Goal: Task Accomplishment & Management: Complete application form

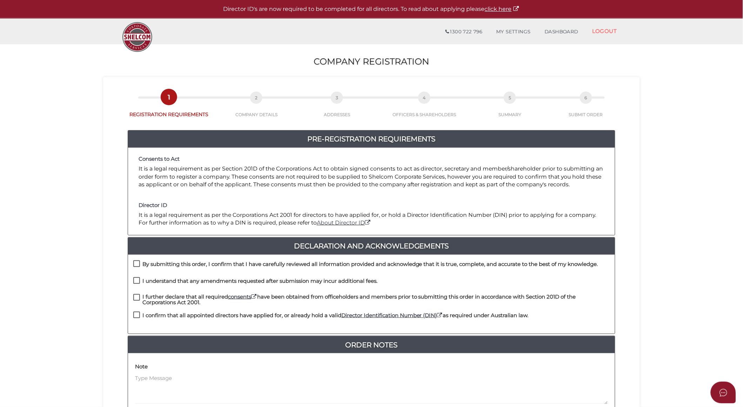
click at [136, 262] on label "By submitting this order, I confirm that I have carefully reviewed all informat…" at bounding box center [365, 265] width 465 height 9
checkbox input "true"
click at [135, 279] on label "I understand that any amendments requested after submission may incur additiona…" at bounding box center [255, 282] width 244 height 9
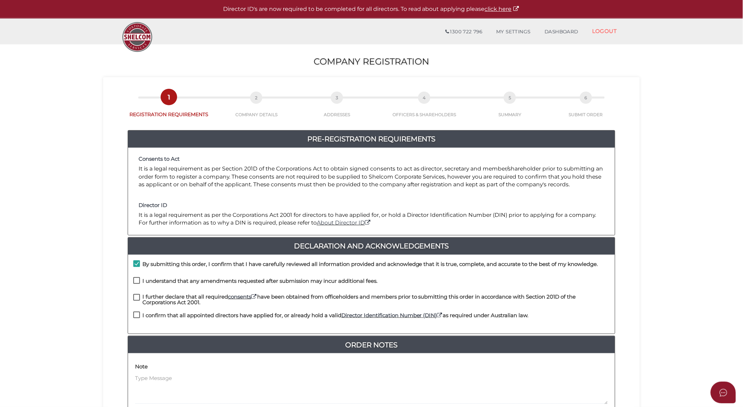
checkbox input "true"
click at [138, 299] on label "I further declare that all required consents have been obtained from officehold…" at bounding box center [371, 298] width 476 height 9
checkbox input "true"
click at [136, 314] on label "I confirm that all appointed directors have applied for, or already hold a vali…" at bounding box center [330, 316] width 395 height 9
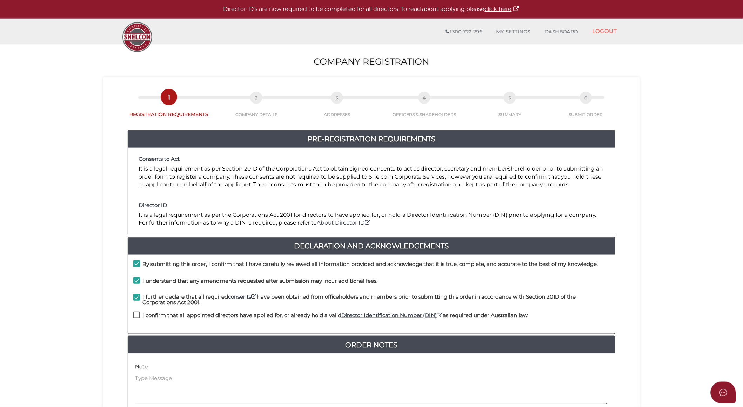
checkbox input "true"
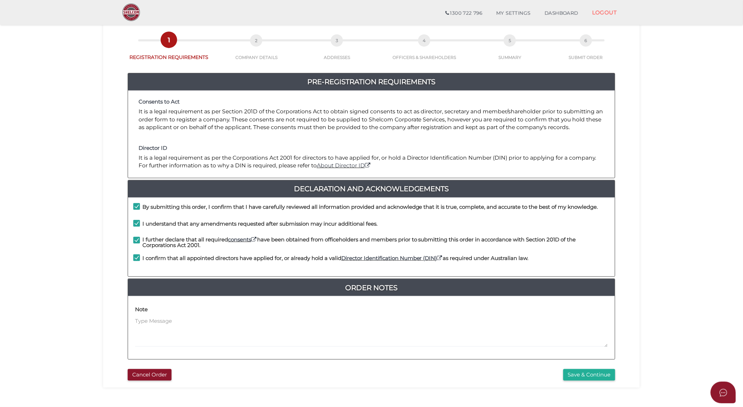
scroll to position [75, 0]
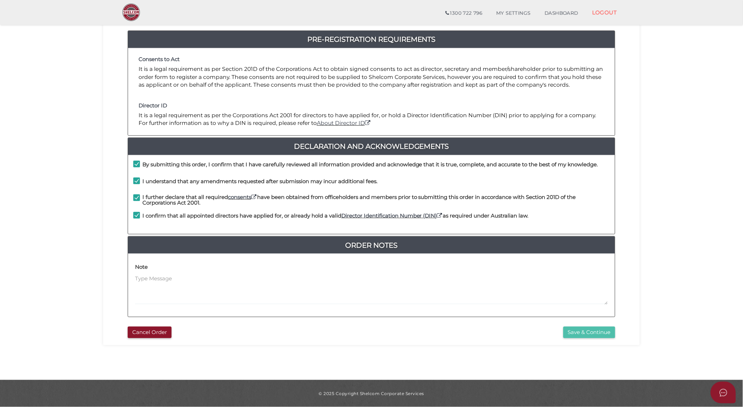
click at [574, 333] on button "Save & Continue" at bounding box center [589, 332] width 52 height 12
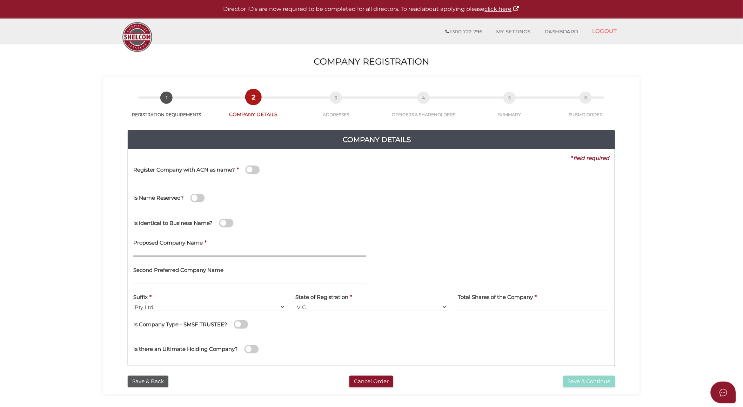
click at [217, 249] on input "text" at bounding box center [249, 253] width 233 height 8
paste input "TBG Direct Property"
type input "TBG Direct Property"
click at [467, 304] on input at bounding box center [534, 307] width 152 height 8
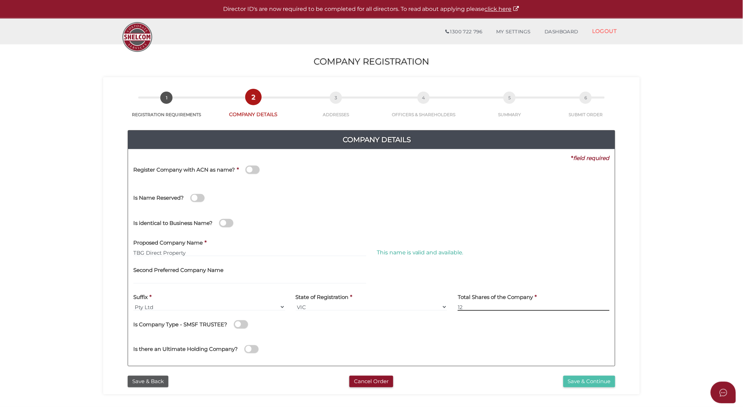
type input "12"
click at [570, 382] on button "Save & Continue" at bounding box center [589, 382] width 52 height 12
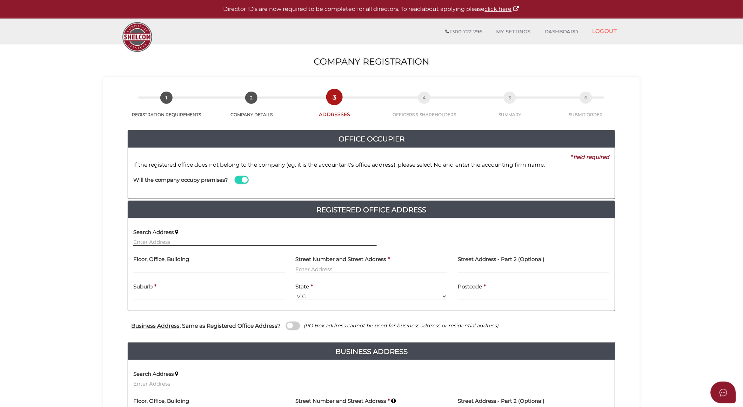
click at [205, 243] on input "text" at bounding box center [254, 242] width 243 height 8
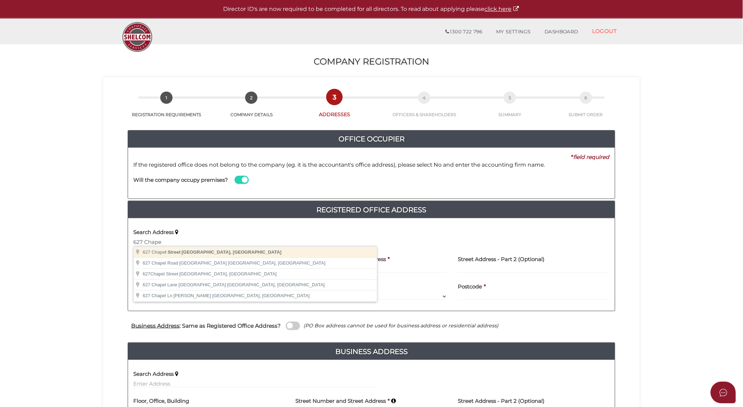
type input "627 Chapel Street, South Yarra VIC, Australia"
type input "627 Chapel Street"
type input "South Yarra"
select select "VIC"
type input "3141"
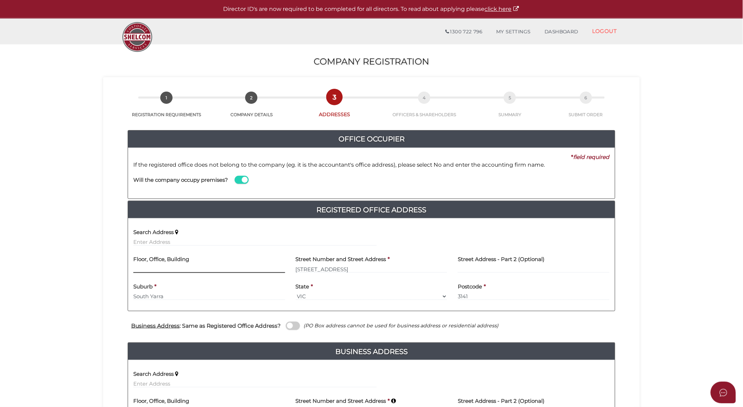
click at [174, 267] on input "text" at bounding box center [209, 269] width 152 height 8
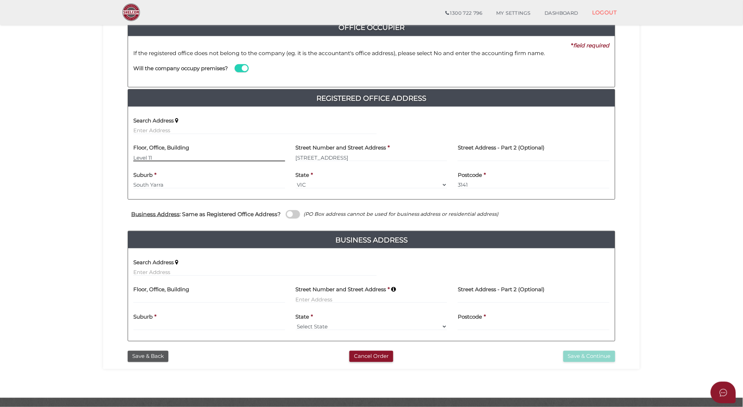
scroll to position [104, 0]
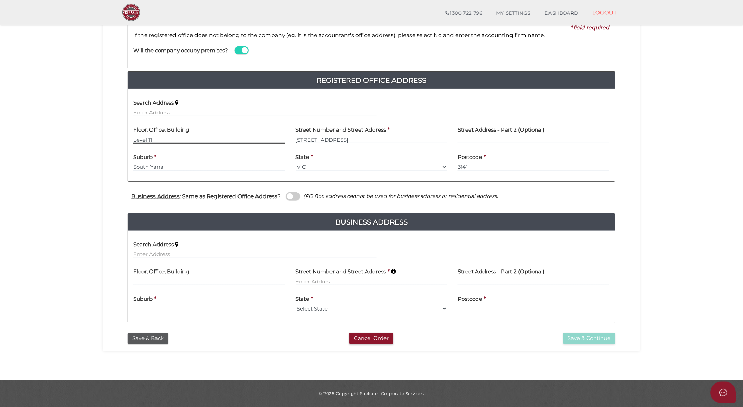
type input "Level 11"
click at [185, 255] on input "text" at bounding box center [254, 254] width 243 height 8
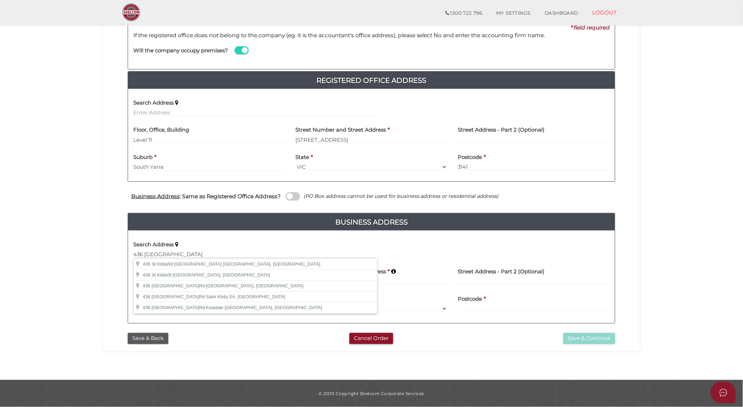
type input "436 St Kilda Rd, Melbourne VIC, Australia"
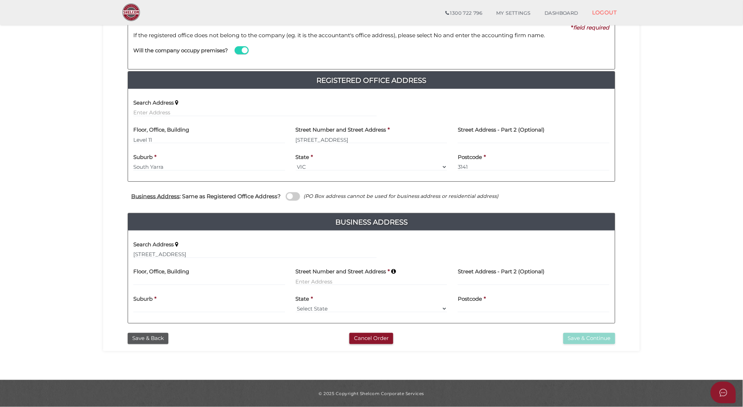
type input "436 Saint Kilda Road"
type input "[GEOGRAPHIC_DATA]"
select select "VIC"
type input "3004"
click at [569, 341] on button "Save & Continue" at bounding box center [589, 339] width 52 height 12
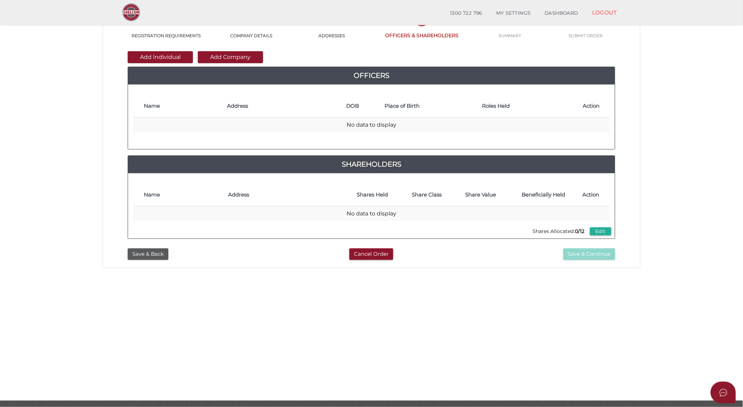
scroll to position [75, 0]
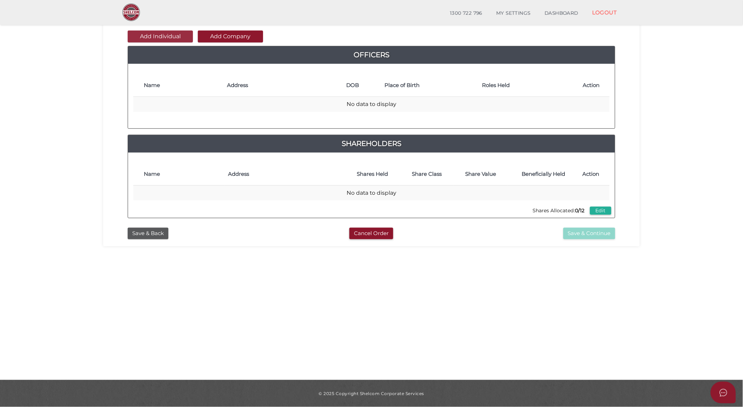
click at [165, 36] on button "Add Individual" at bounding box center [160, 37] width 65 height 12
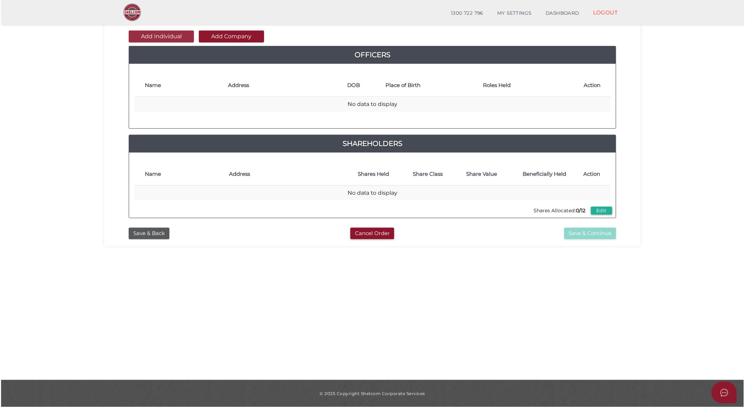
scroll to position [0, 0]
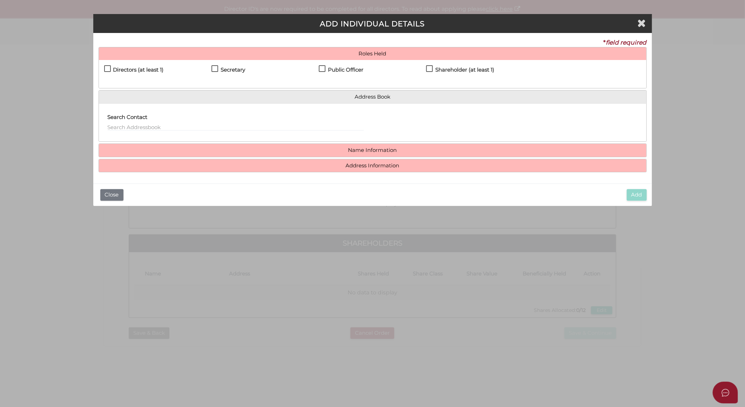
click at [108, 69] on label "Directors (at least 1)" at bounding box center [134, 71] width 60 height 9
checkbox input "true"
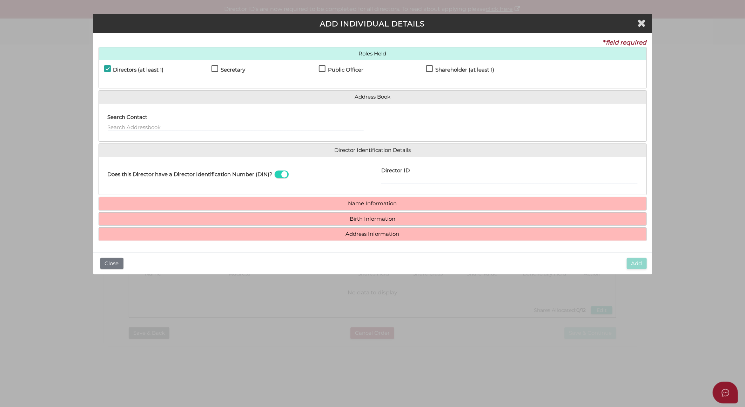
click at [428, 69] on label "Shareholder (at least 1)" at bounding box center [460, 71] width 68 height 9
checkbox input "true"
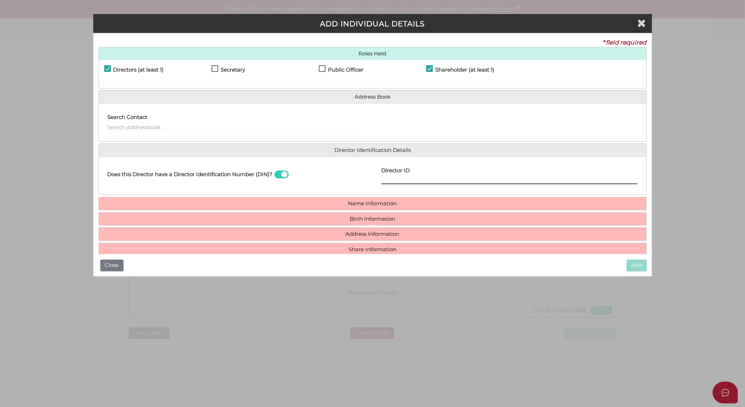
click at [383, 181] on input "Director ID" at bounding box center [509, 180] width 256 height 8
paste input "036049880312155"
type input "036049880312155"
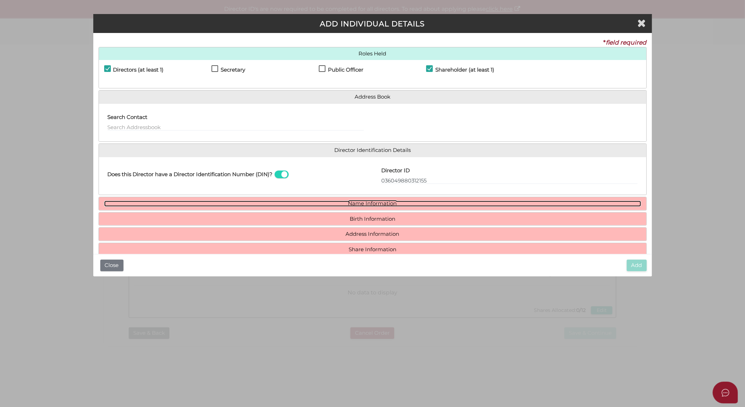
click at [372, 201] on link "Name Information" at bounding box center [372, 204] width 537 height 6
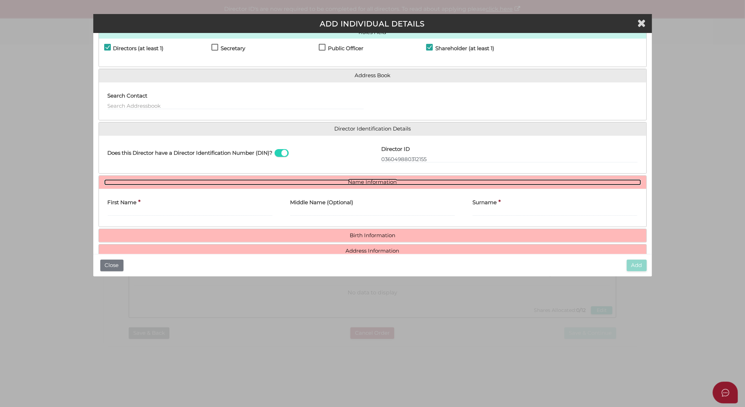
scroll to position [39, 0]
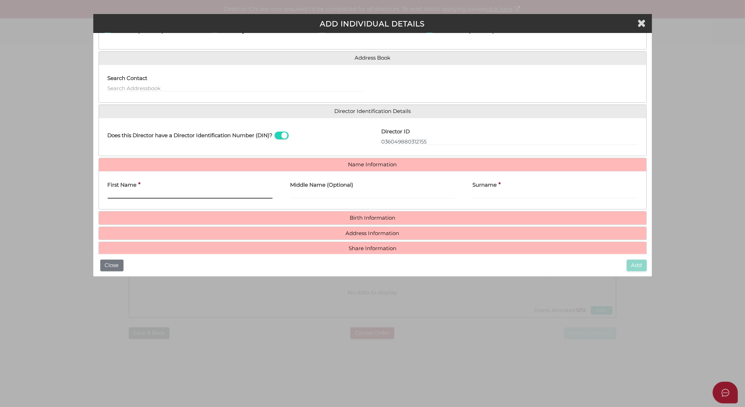
click at [128, 194] on input "First Name" at bounding box center [190, 195] width 165 height 8
paste input "Luciana"
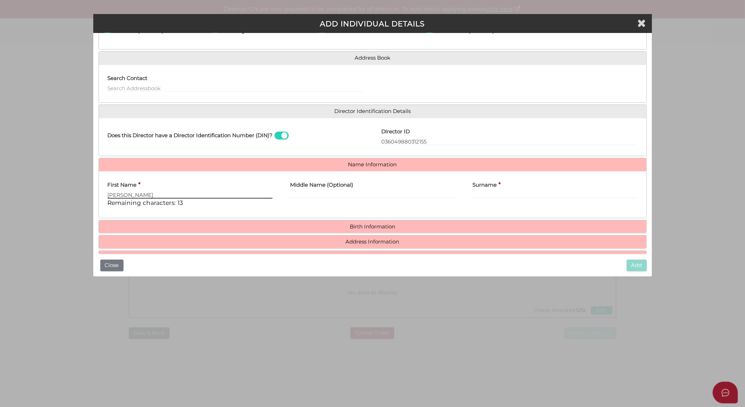
type input "Luciana"
click at [323, 195] on input "Middle Name (Optional)" at bounding box center [372, 195] width 165 height 8
paste input "Bessudo"
type input "Bessudo"
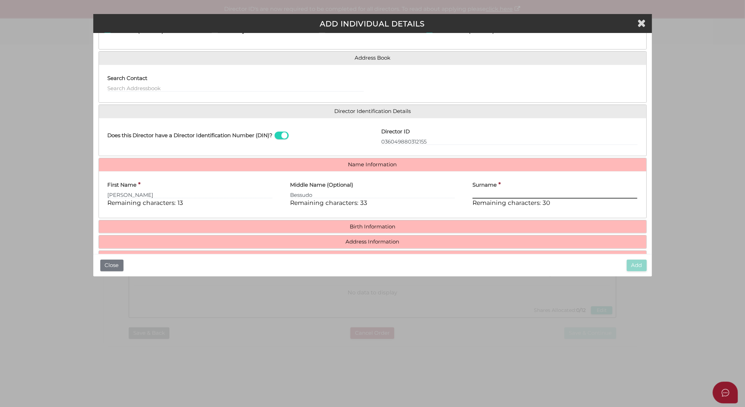
click at [474, 194] on input "Surname" at bounding box center [554, 195] width 165 height 8
paste input "Benhayoun"
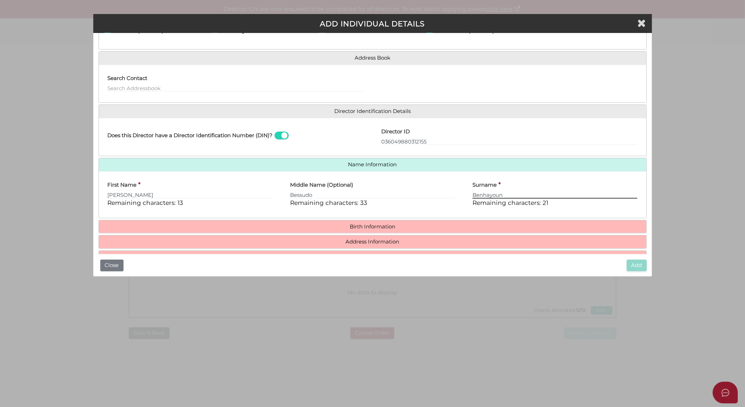
type input "Benhayoun"
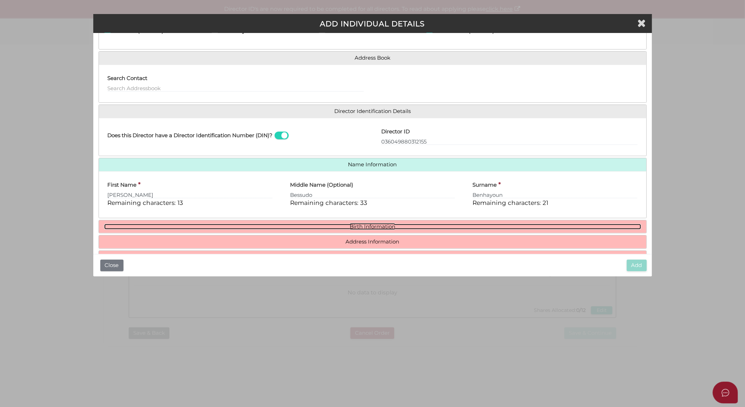
click at [379, 226] on link "Birth Information" at bounding box center [372, 227] width 537 height 6
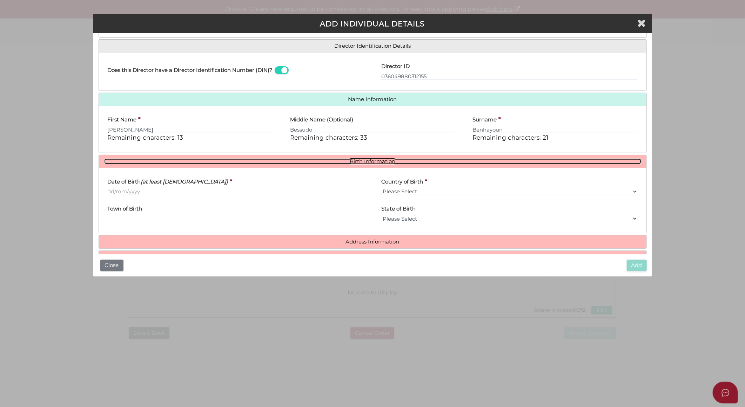
scroll to position [117, 0]
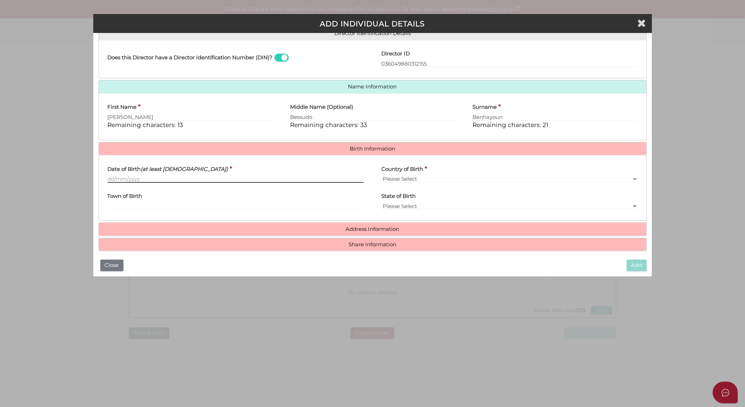
click at [114, 177] on input "Date of Birth (at least 18 years old)" at bounding box center [236, 179] width 256 height 8
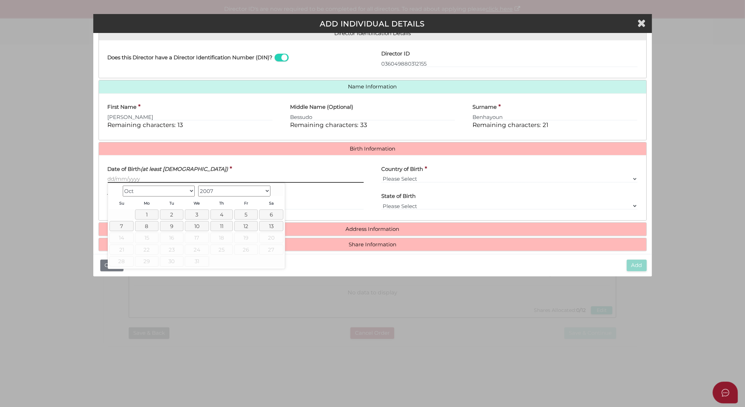
paste input "11/41/990"
click at [115, 177] on input "11/41/990" at bounding box center [236, 179] width 256 height 8
type input "11/04/1990"
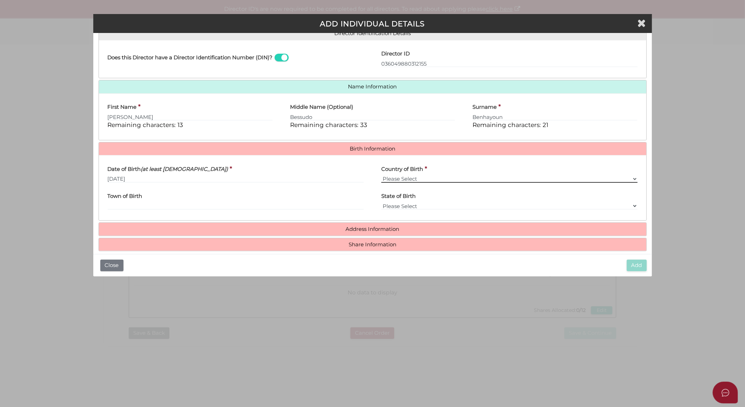
click at [382, 179] on select "Please Select v Australia Afghanistan Albania Algeria American Samoa Andorra An…" at bounding box center [509, 179] width 256 height 8
select select "Colombia"
click at [381, 175] on select "Please Select v Australia Afghanistan Albania Algeria American Samoa Andorra An…" at bounding box center [509, 179] width 256 height 8
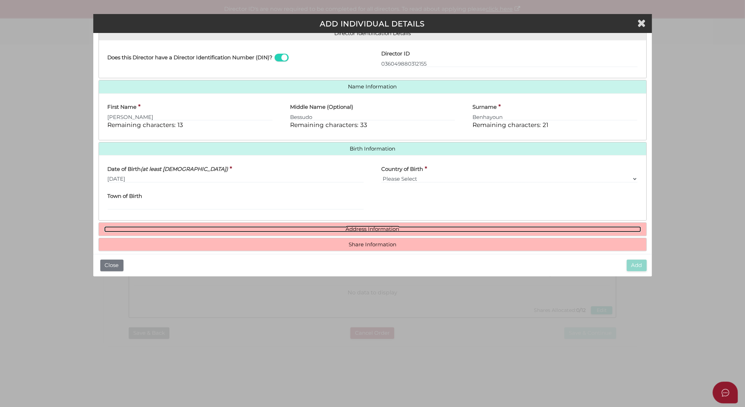
click at [372, 229] on link "Address Information" at bounding box center [372, 229] width 537 height 6
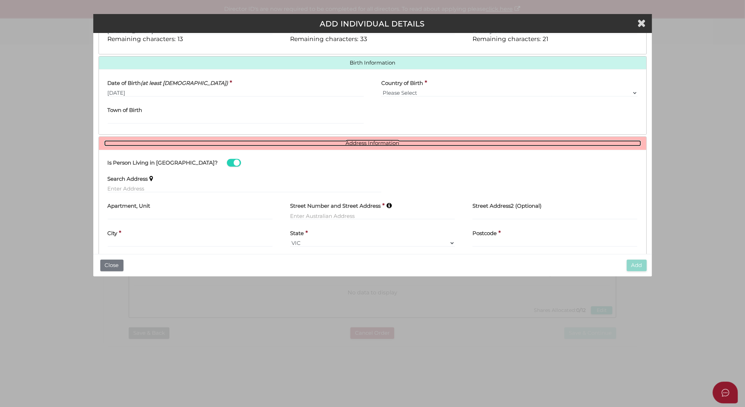
scroll to position [233, 0]
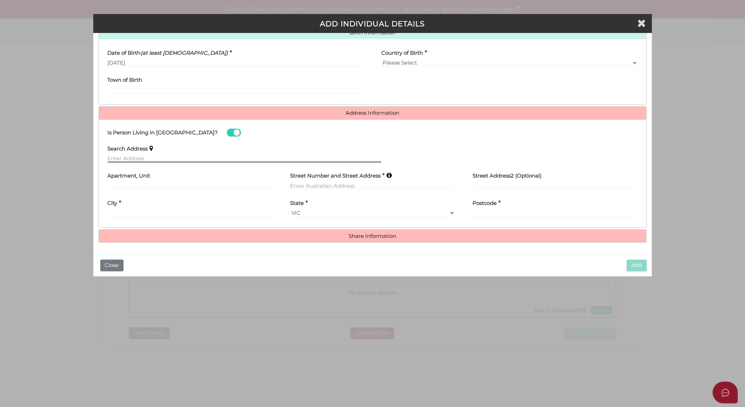
click at [131, 156] on input "text" at bounding box center [245, 159] width 274 height 8
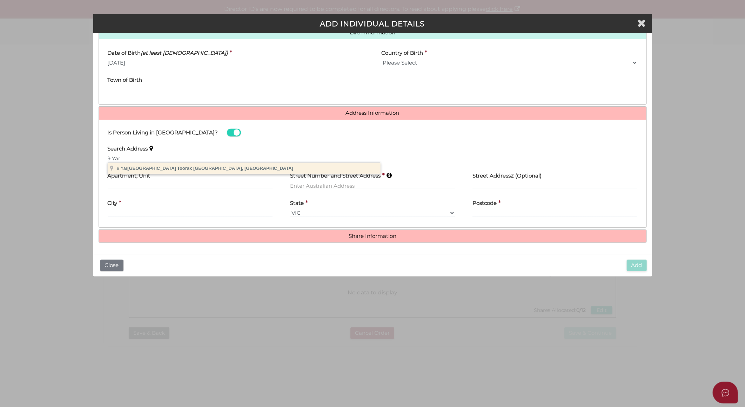
type input "[STREET_ADDRESS]"
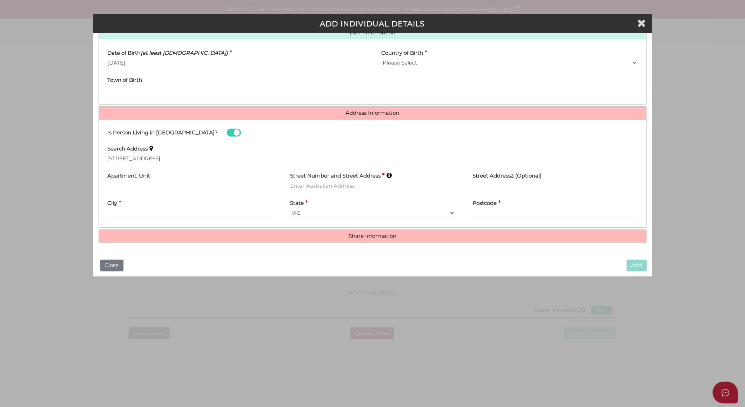
type input "[STREET_ADDRESS]"
type input "Toorak"
select select "VIC"
type input "3142"
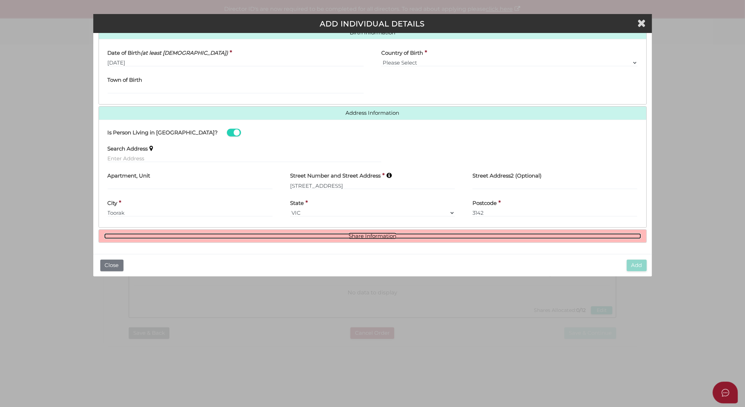
click at [362, 236] on link "Share Information" at bounding box center [372, 236] width 537 height 6
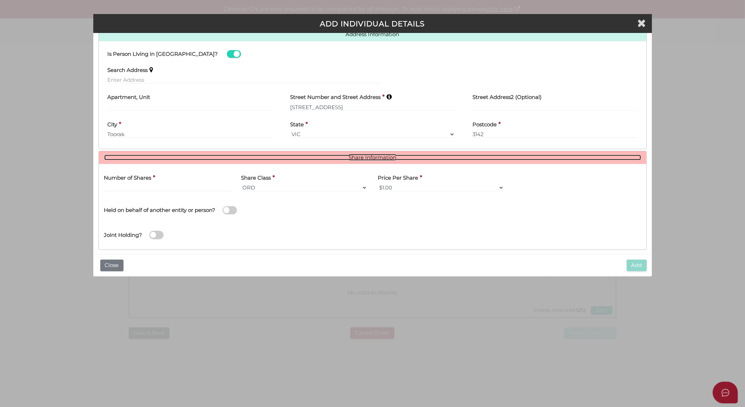
scroll to position [318, 0]
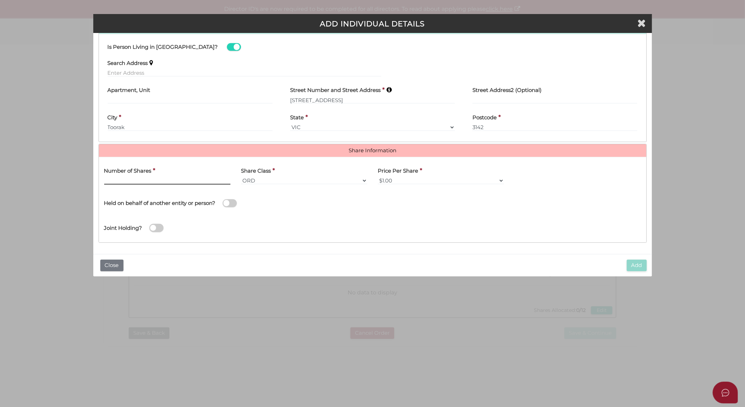
click at [197, 180] on input "text" at bounding box center [167, 181] width 126 height 8
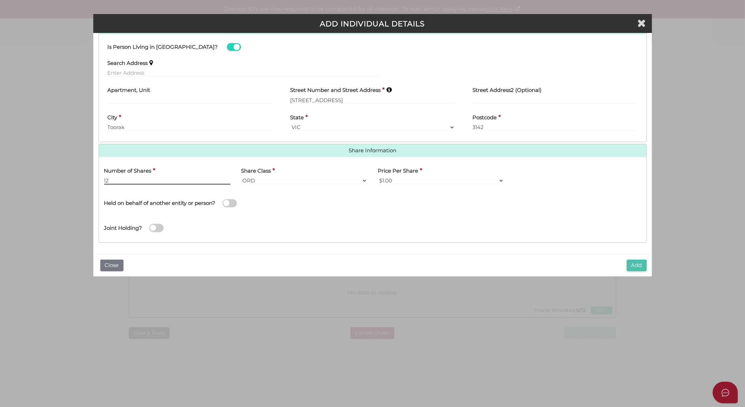
type input "12"
click at [633, 264] on button "Add" at bounding box center [637, 265] width 20 height 12
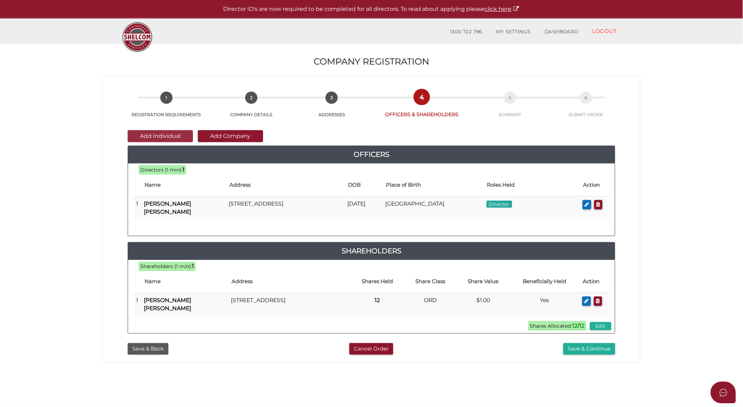
click at [157, 138] on button "Add Individual" at bounding box center [160, 136] width 65 height 12
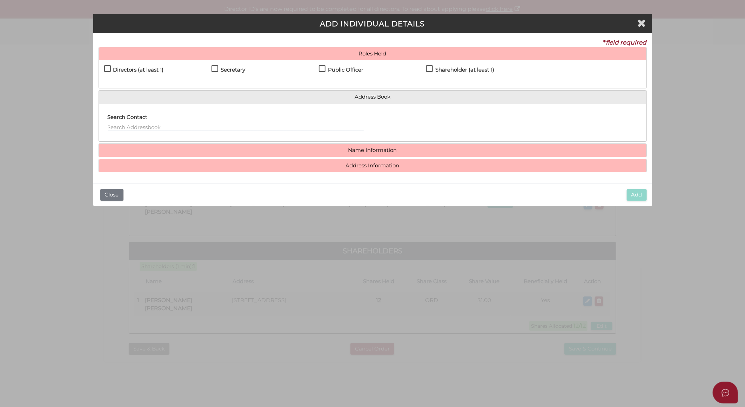
click at [215, 68] on label "Secretary" at bounding box center [228, 71] width 34 height 9
checkbox input "true"
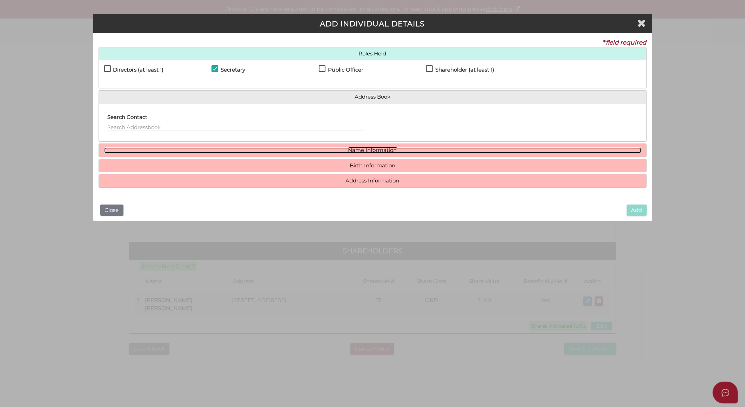
click at [382, 151] on link "Name Information" at bounding box center [372, 150] width 537 height 6
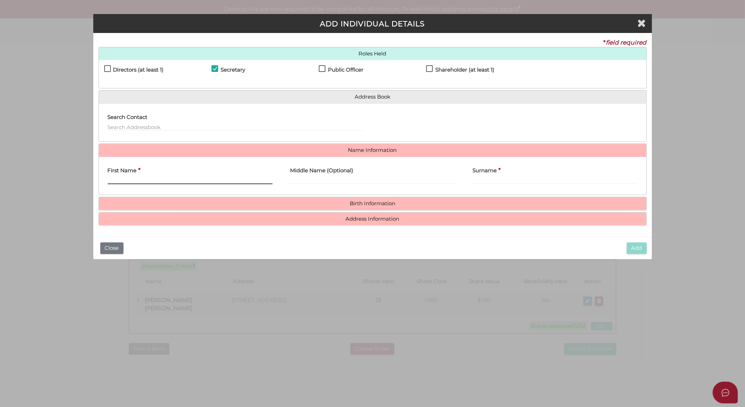
click at [208, 178] on input "First Name" at bounding box center [190, 180] width 165 height 8
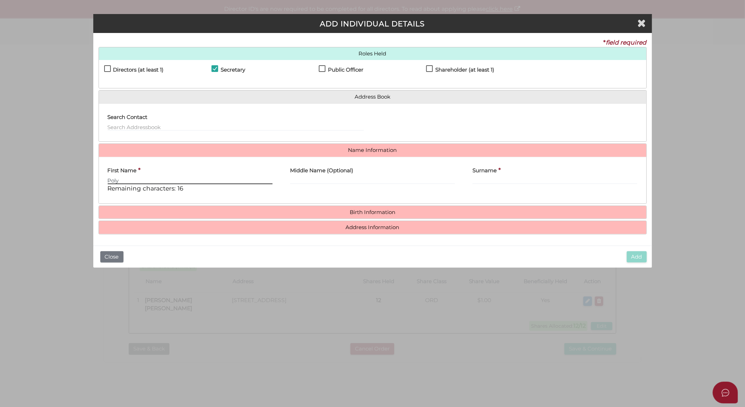
type input "Poly"
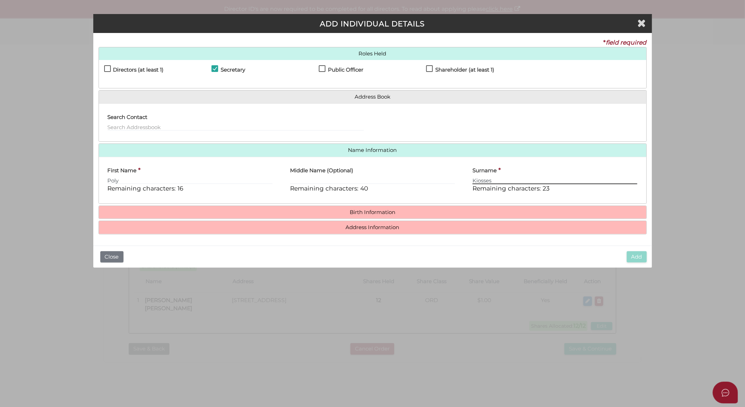
type input "Kiosses"
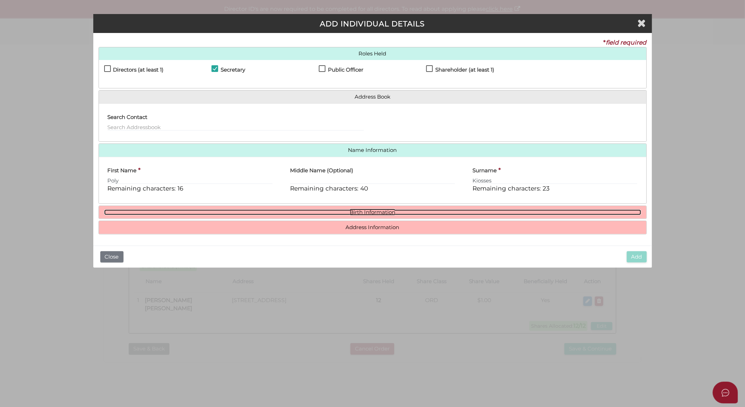
click at [354, 210] on link "Birth Information" at bounding box center [372, 212] width 537 height 6
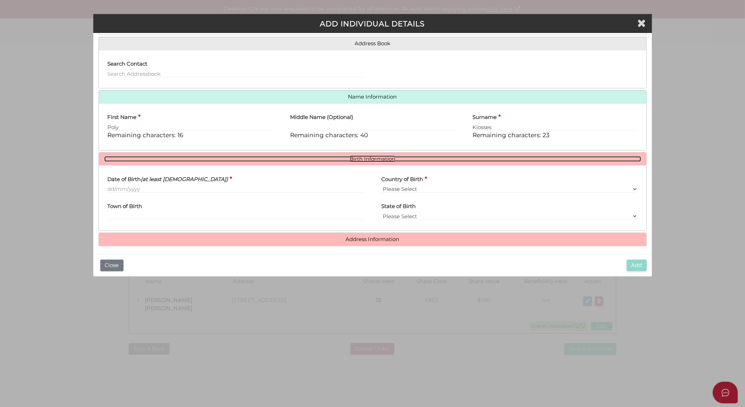
scroll to position [56, 0]
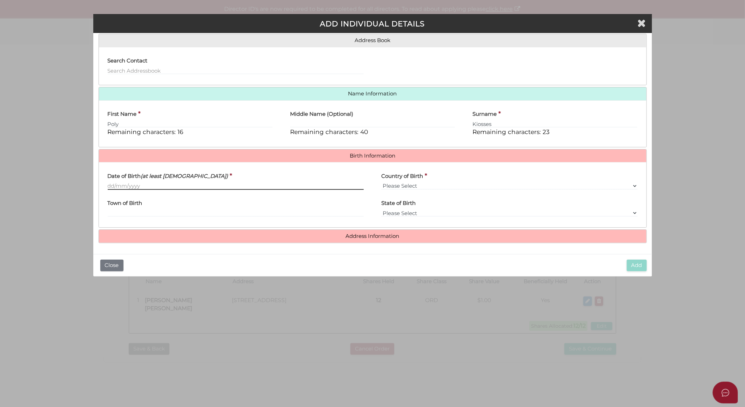
click at [113, 184] on input "Date of Birth (at least 18 years old)" at bounding box center [236, 186] width 256 height 8
paste input "[DATE]"
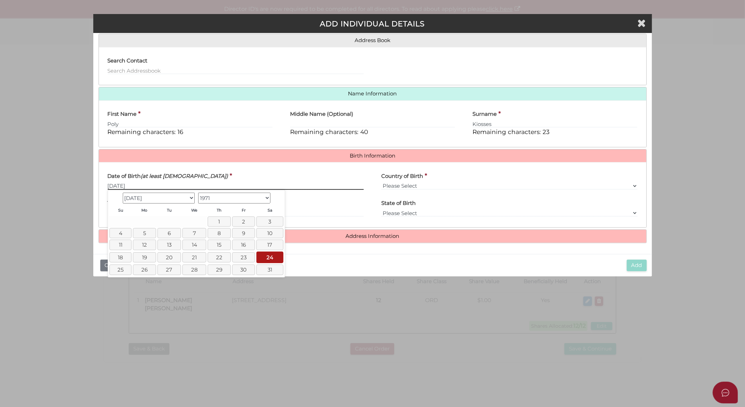
type input "[DATE]"
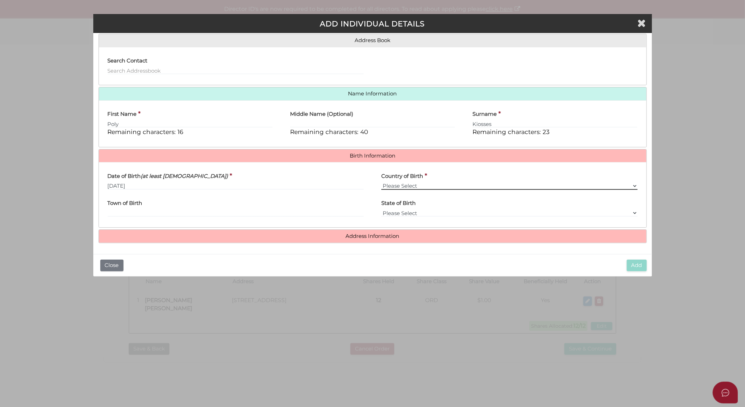
click at [387, 186] on select "Please Select v Australia Afghanistan Albania Algeria American Samoa Andorra An…" at bounding box center [509, 186] width 256 height 8
select select "[GEOGRAPHIC_DATA]"
click at [381, 182] on select "Please Select v Australia Afghanistan Albania Algeria American Samoa Andorra An…" at bounding box center [509, 186] width 256 height 8
click at [198, 212] on input "Town of Birth" at bounding box center [236, 213] width 256 height 8
type input "[GEOGRAPHIC_DATA]"
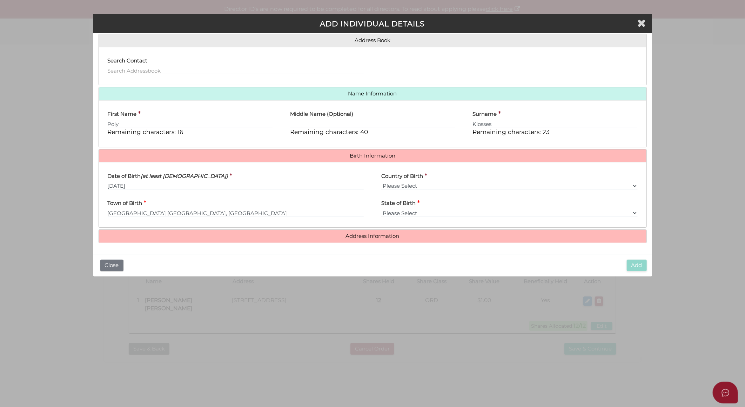
select select "VIC"
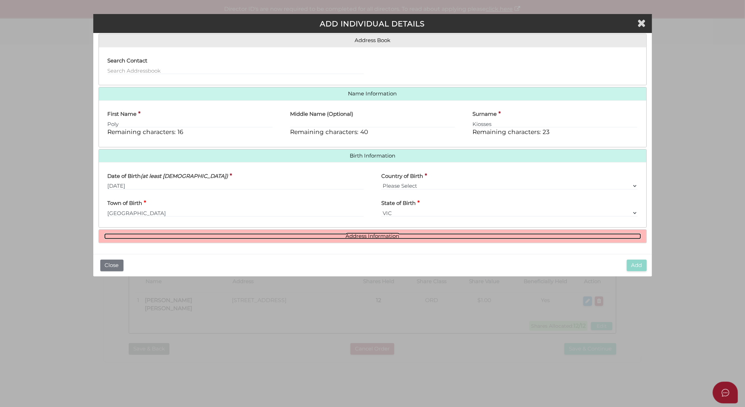
click at [345, 235] on link "Address Information" at bounding box center [372, 236] width 537 height 6
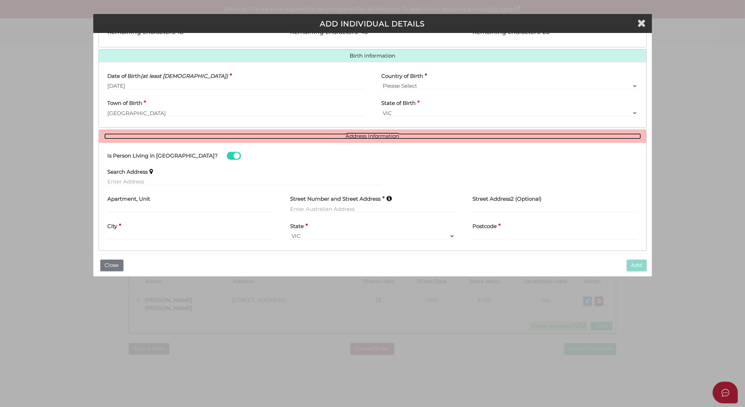
scroll to position [164, 0]
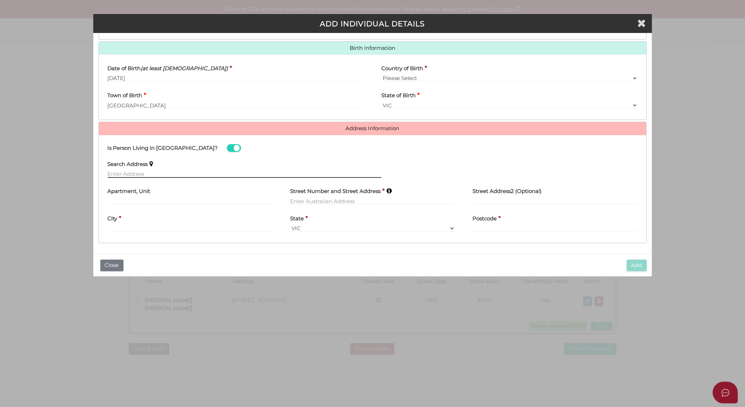
click at [204, 173] on input "text" at bounding box center [245, 174] width 274 height 8
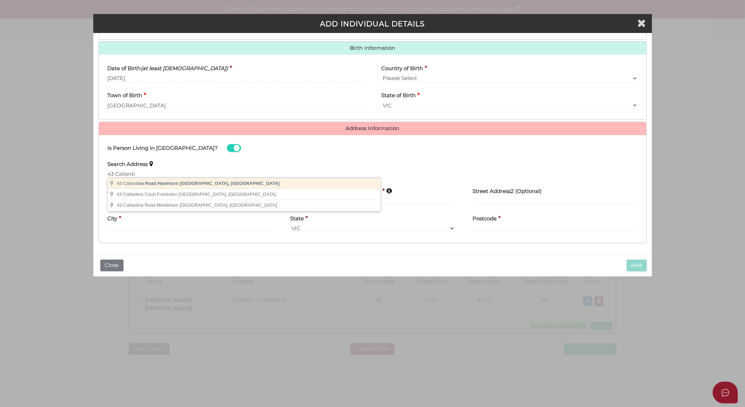
type input "43 Callantina Road, Hawthorn VIC, Australia"
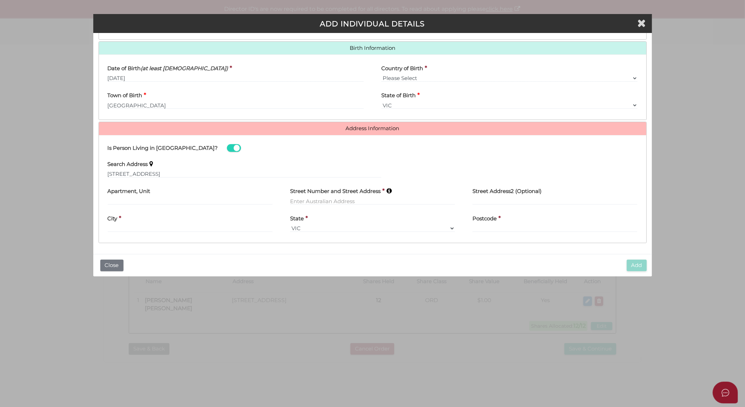
type input "43 Callantina Road"
type input "Hawthorn"
select select "VIC"
type input "3122"
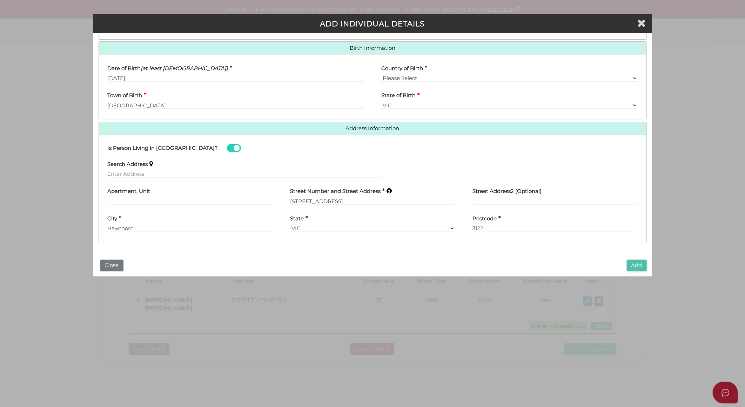
click at [636, 265] on button "Add" at bounding box center [637, 265] width 20 height 12
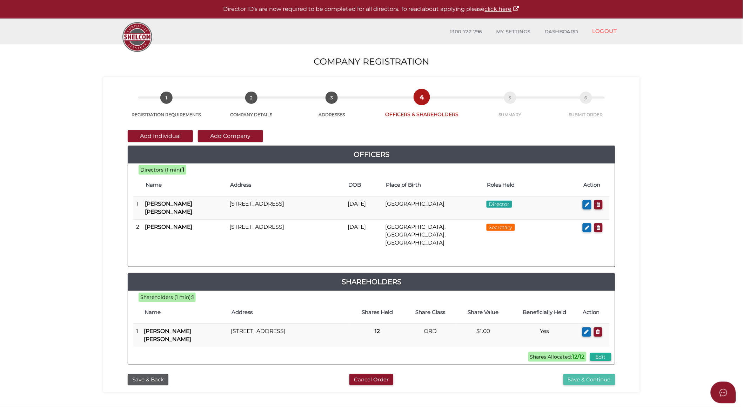
click at [576, 374] on button "Save & Continue" at bounding box center [589, 380] width 52 height 12
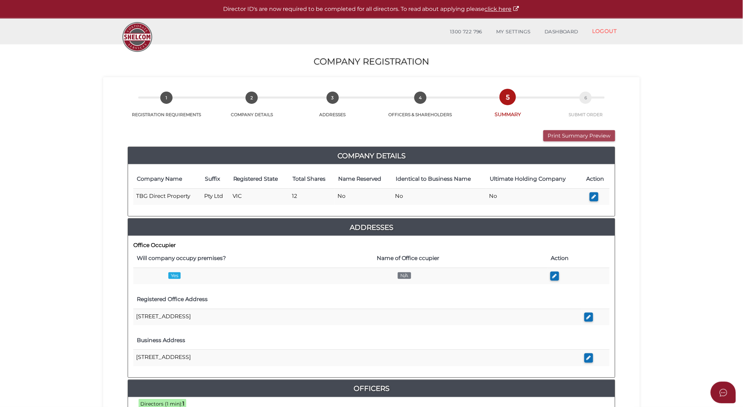
click at [591, 137] on button "Print Summary Preview" at bounding box center [579, 136] width 72 height 12
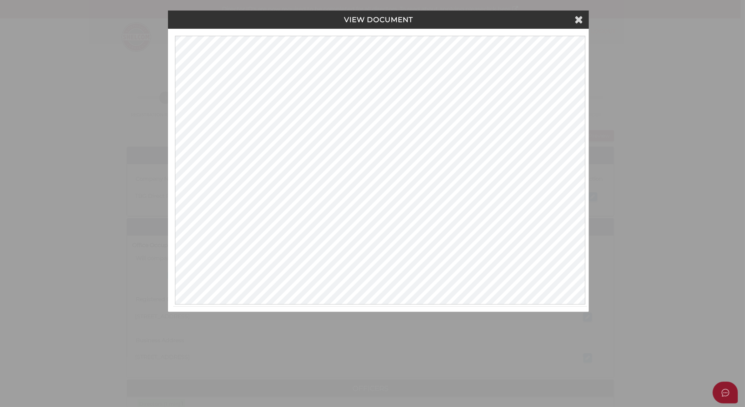
click at [583, 16] on div "VIEW DOCUMENT" at bounding box center [378, 20] width 421 height 18
click at [581, 19] on icon at bounding box center [578, 19] width 8 height 11
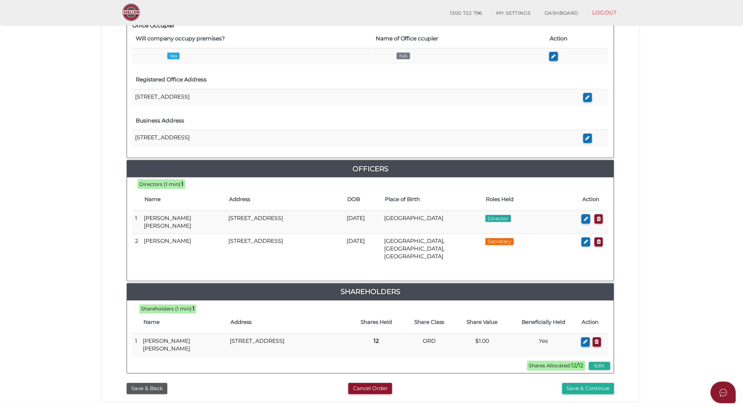
scroll to position [156, 0]
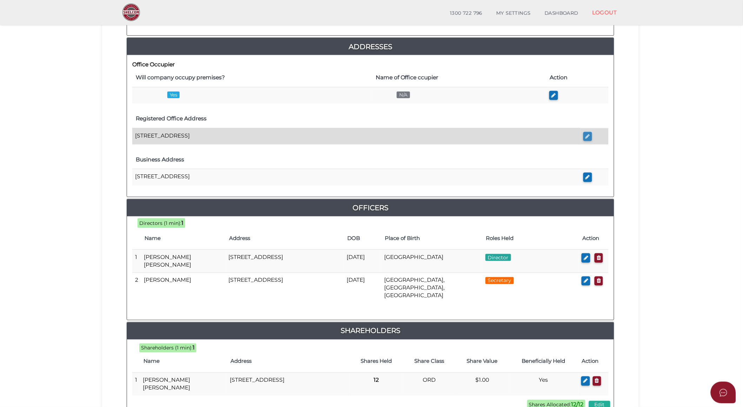
click at [588, 137] on icon "button" at bounding box center [587, 136] width 5 height 5
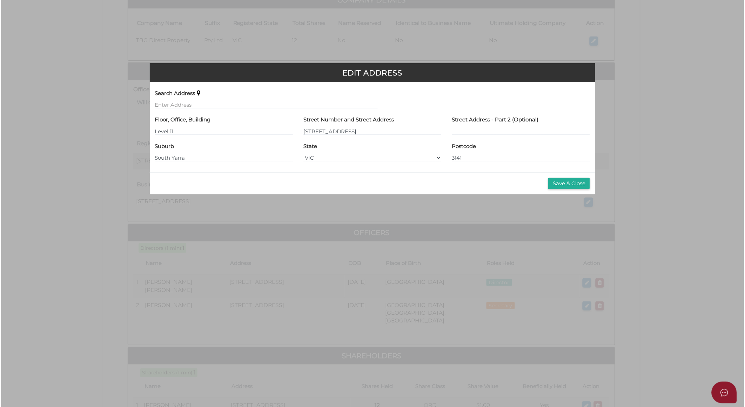
scroll to position [0, 0]
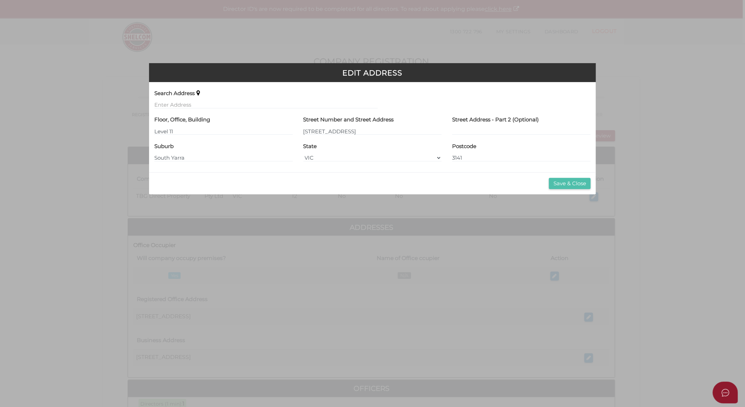
click at [574, 182] on button "Save & Close" at bounding box center [570, 184] width 42 height 12
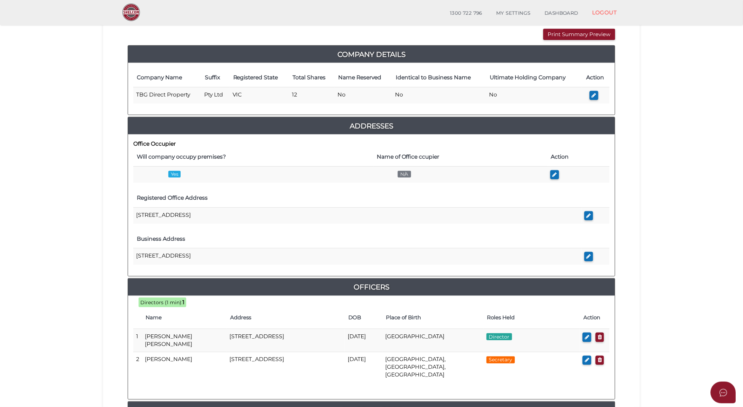
scroll to position [78, 0]
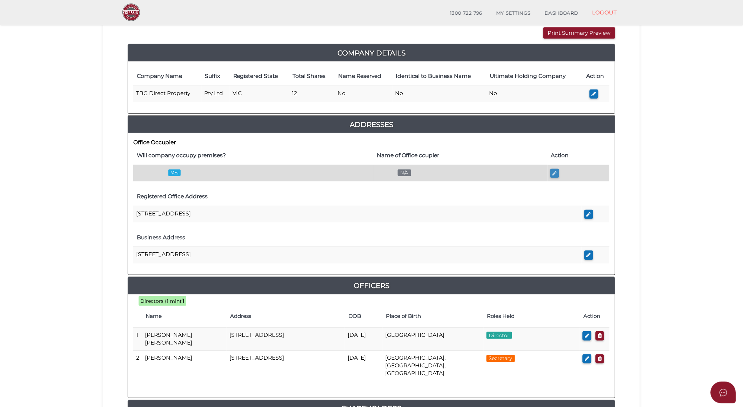
click at [554, 173] on icon "button" at bounding box center [554, 172] width 5 height 5
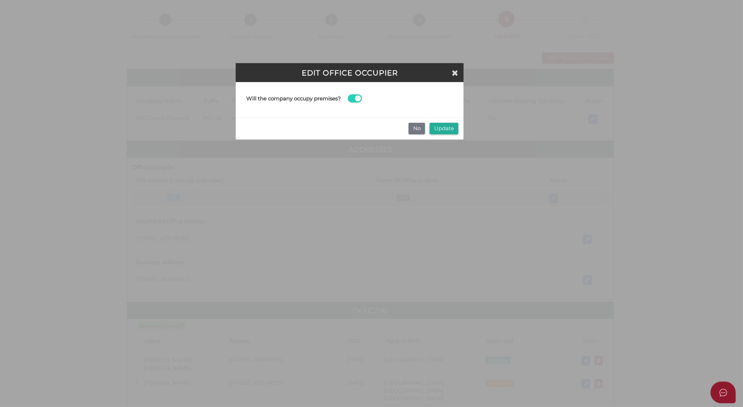
scroll to position [0, 0]
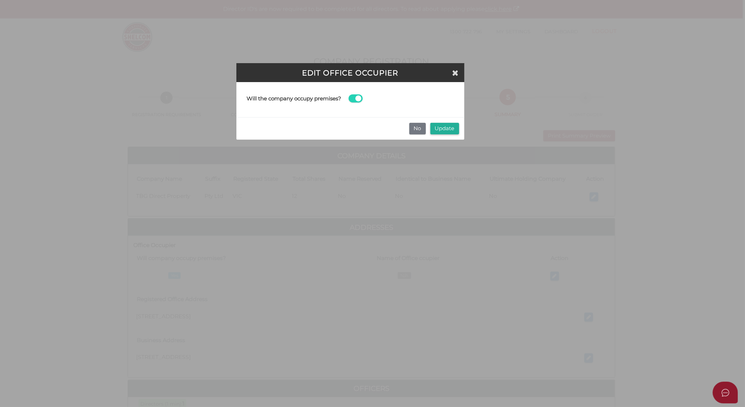
click at [356, 99] on span at bounding box center [356, 98] width 14 height 8
click at [0, 0] on input "checkbox" at bounding box center [0, 0] width 0 height 0
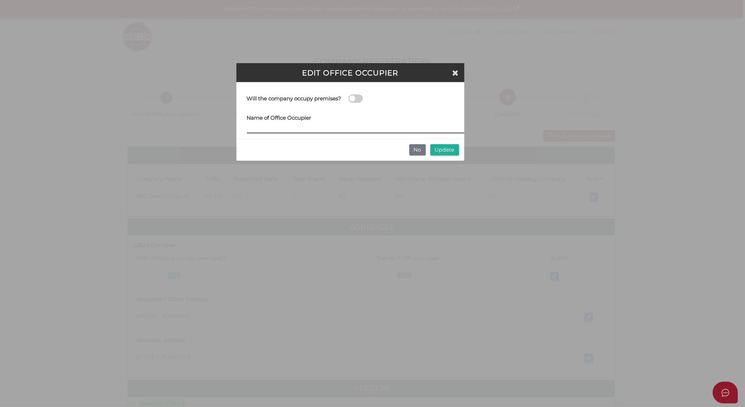
click at [271, 127] on input at bounding box center [355, 130] width 217 height 8
paste input "Fraser & Partners"
type input "Fraser & Partners"
click at [436, 150] on button "Update" at bounding box center [444, 150] width 29 height 12
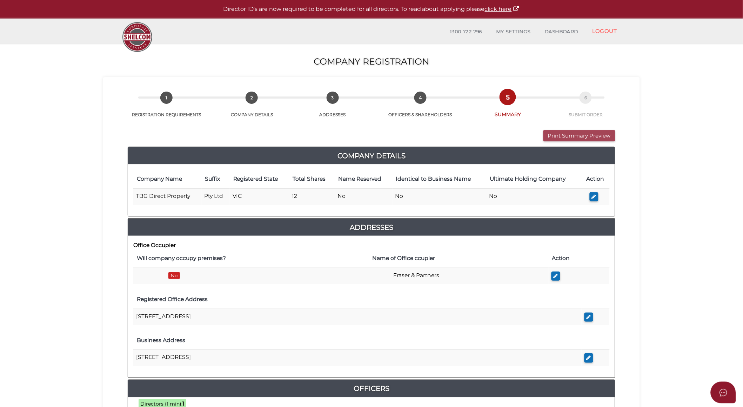
click at [595, 138] on button "Print Summary Preview" at bounding box center [579, 136] width 72 height 12
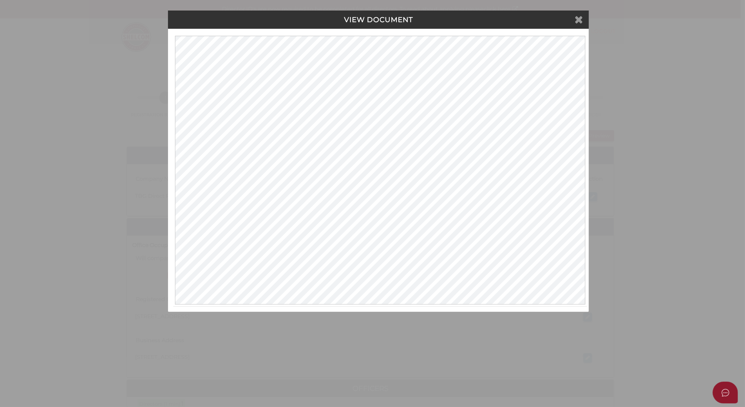
click at [579, 21] on icon at bounding box center [578, 19] width 8 height 11
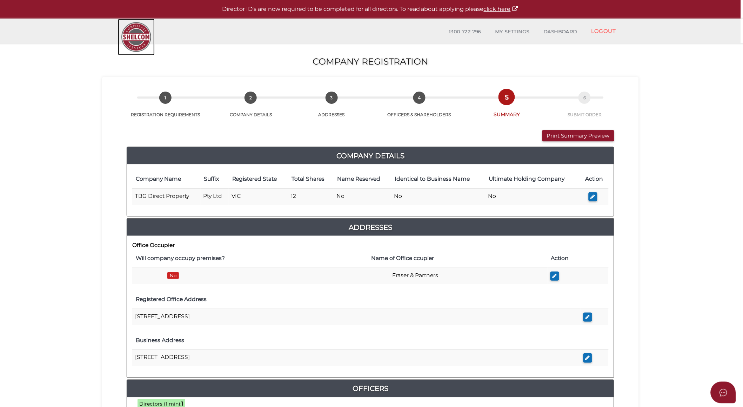
click at [131, 36] on img at bounding box center [136, 37] width 37 height 37
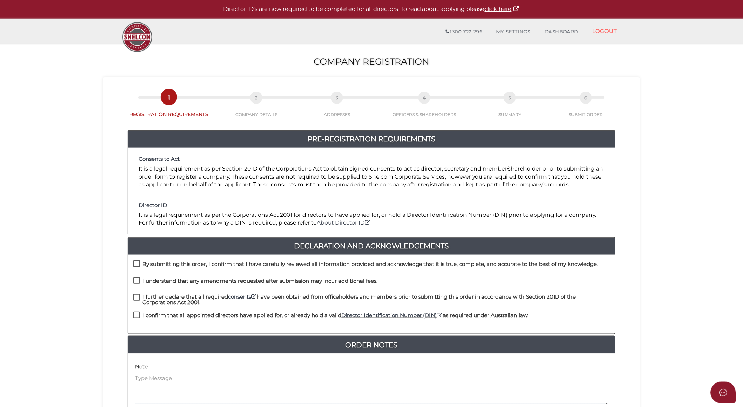
click at [135, 264] on label "By submitting this order, I confirm that I have carefully reviewed all informat…" at bounding box center [365, 265] width 465 height 9
checkbox input "true"
click at [136, 281] on label "I understand that any amendments requested after submission may incur additiona…" at bounding box center [255, 282] width 244 height 9
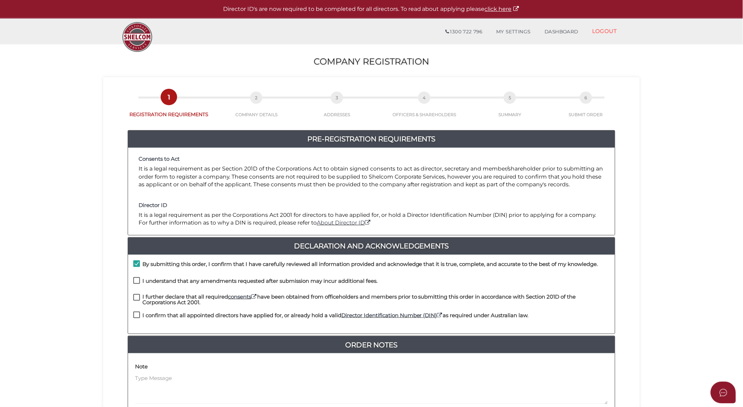
checkbox input "true"
click at [136, 295] on label "I further declare that all required consents have been obtained from officehold…" at bounding box center [371, 298] width 476 height 9
checkbox input "true"
click at [136, 316] on label "I confirm that all appointed directors have applied for, or already hold a vali…" at bounding box center [330, 316] width 395 height 9
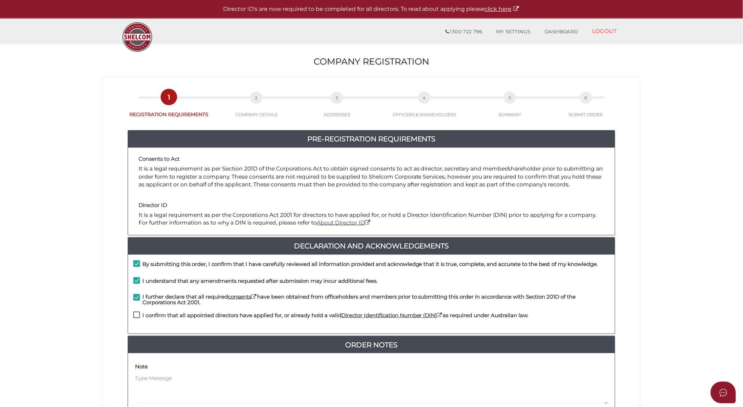
checkbox input "true"
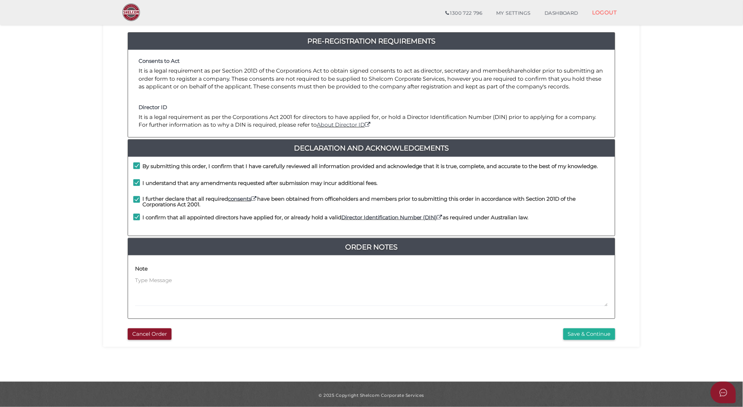
scroll to position [75, 0]
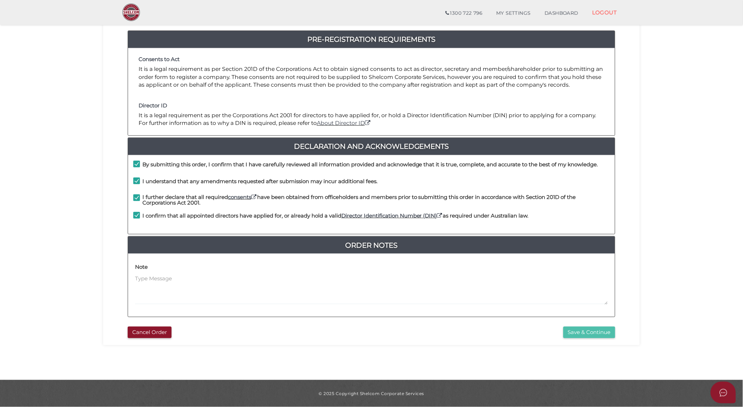
click at [581, 335] on button "Save & Continue" at bounding box center [589, 332] width 52 height 12
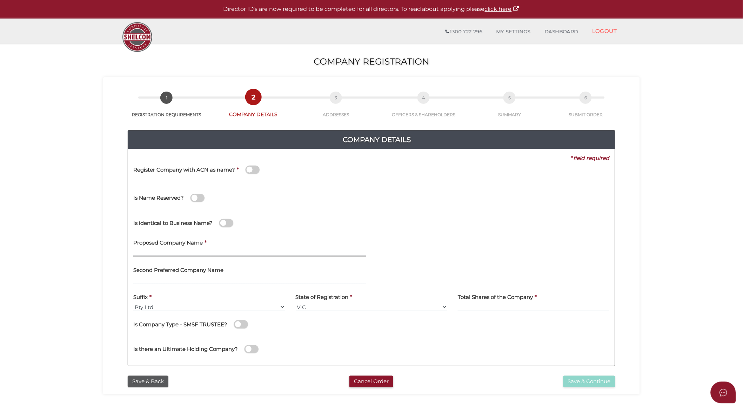
click at [223, 252] on input "text" at bounding box center [249, 253] width 233 height 8
paste input "TBG 436 St Kilda Road"
type input "TBG 436 St Kilda Road"
click at [465, 306] on input at bounding box center [534, 307] width 152 height 8
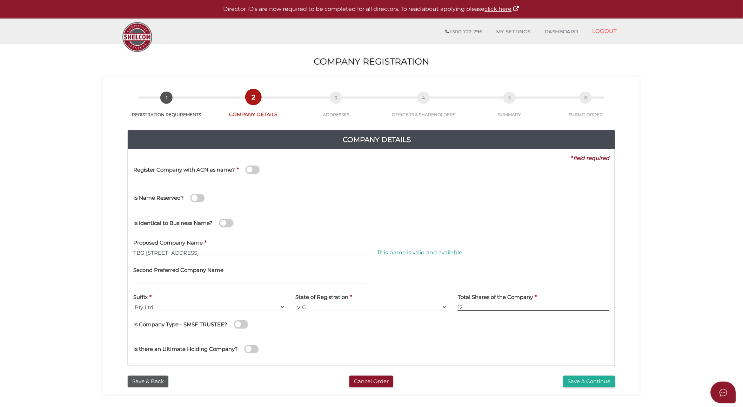
type input "12"
click at [594, 382] on button "Save & Continue" at bounding box center [589, 382] width 52 height 12
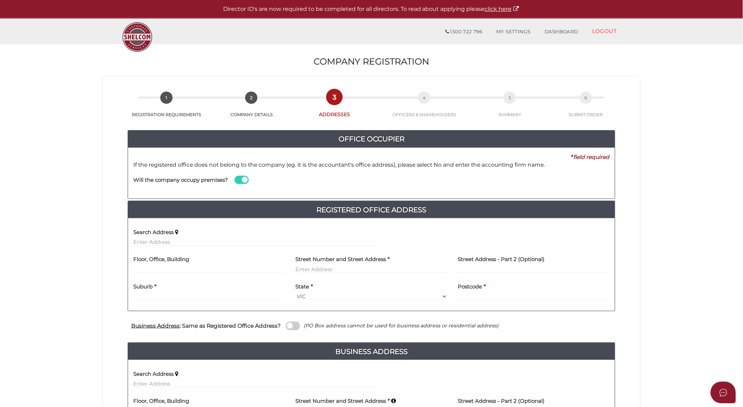
click at [238, 179] on span at bounding box center [242, 180] width 14 height 8
click at [0, 0] on input "checkbox" at bounding box center [0, 0] width 0 height 0
click at [406, 186] on input at bounding box center [493, 187] width 233 height 8
paste input "Fraser & Partners"
type input "Fraser & Partners"
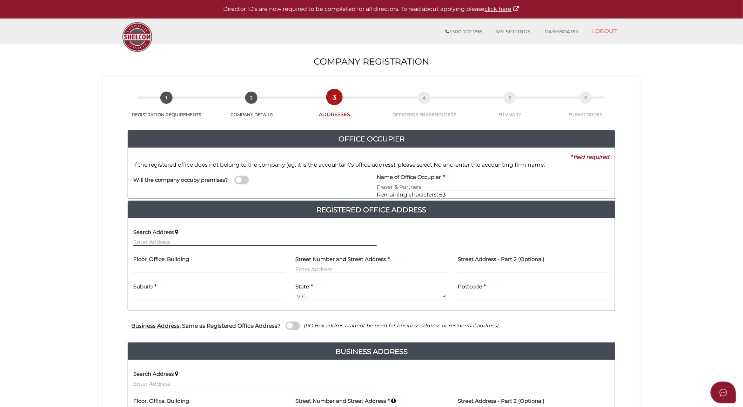
click at [196, 241] on input "text" at bounding box center [254, 242] width 243 height 8
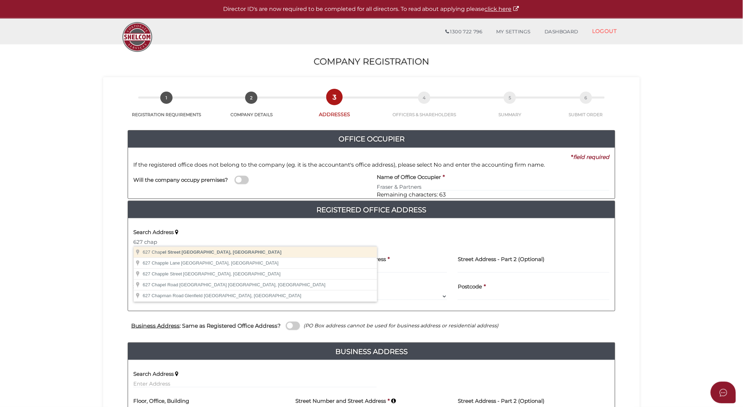
type input "[STREET_ADDRESS]"
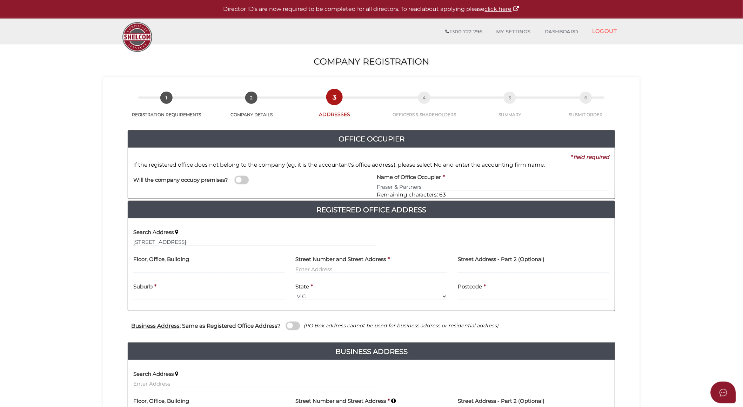
type input "[STREET_ADDRESS]"
type input "South Yarra"
select select "VIC"
type input "3141"
click at [186, 265] on input "text" at bounding box center [209, 269] width 152 height 8
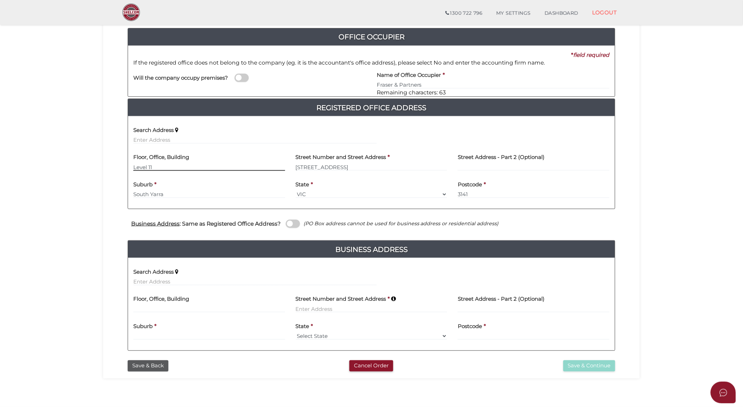
scroll to position [78, 0]
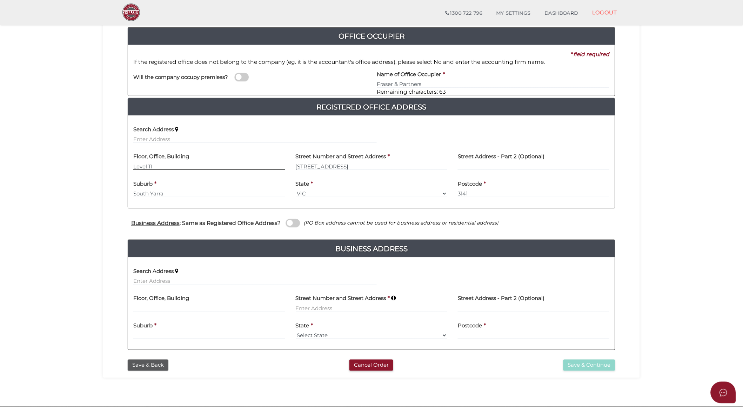
type input "Level 11"
click at [191, 279] on input "text" at bounding box center [254, 281] width 243 height 8
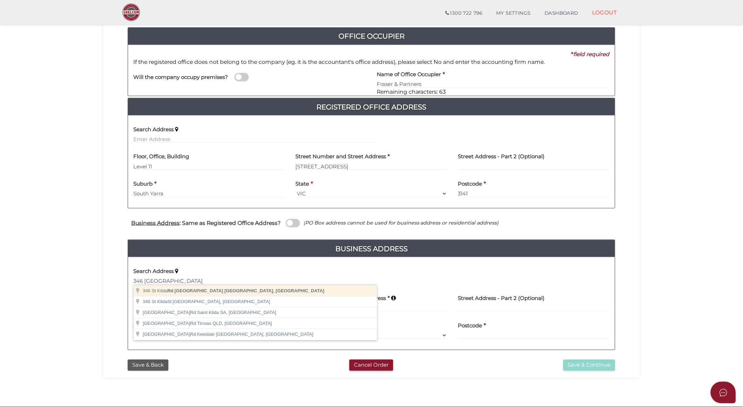
type input "346 St Kilda Rd, Melbourne VIC, Australia"
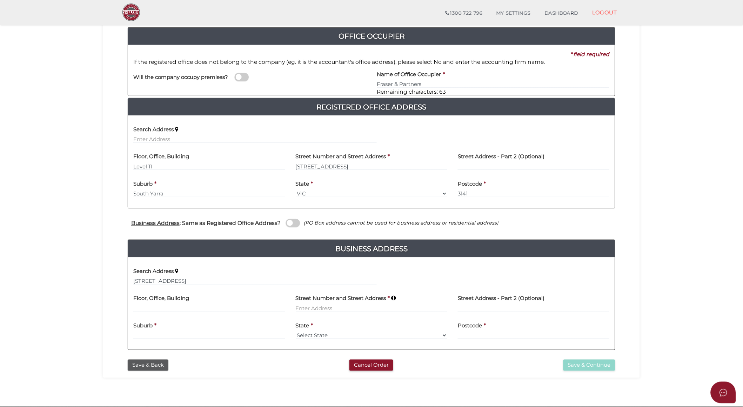
type input "346 Saint Kilda Road"
type input "Melbourne"
select select "VIC"
type input "3004"
click at [572, 364] on button "Save & Continue" at bounding box center [589, 365] width 52 height 12
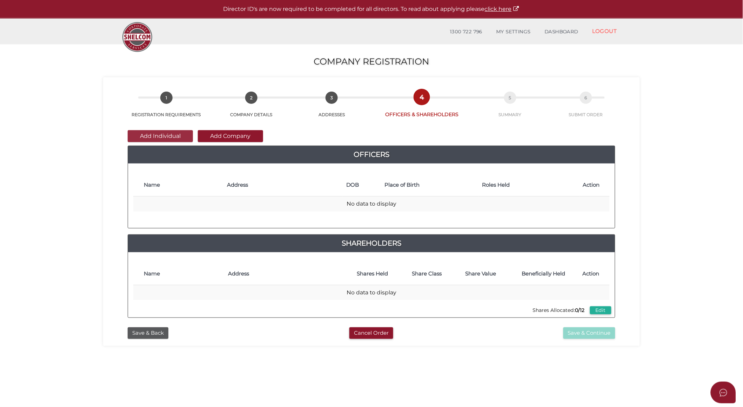
click at [184, 139] on button "Add Individual" at bounding box center [160, 136] width 65 height 12
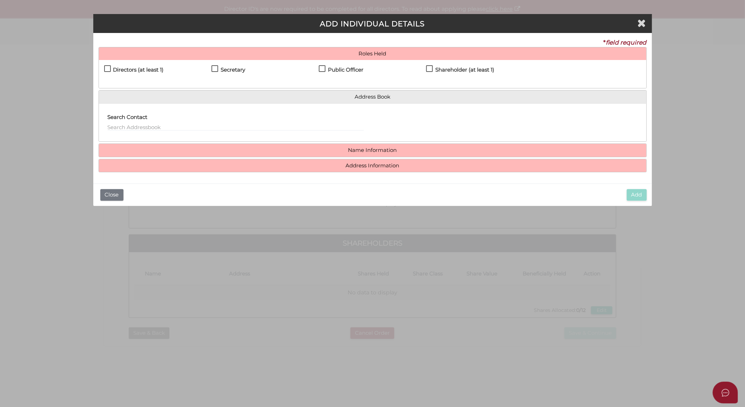
click at [108, 69] on label "Directors (at least 1)" at bounding box center [134, 71] width 60 height 9
checkbox input "true"
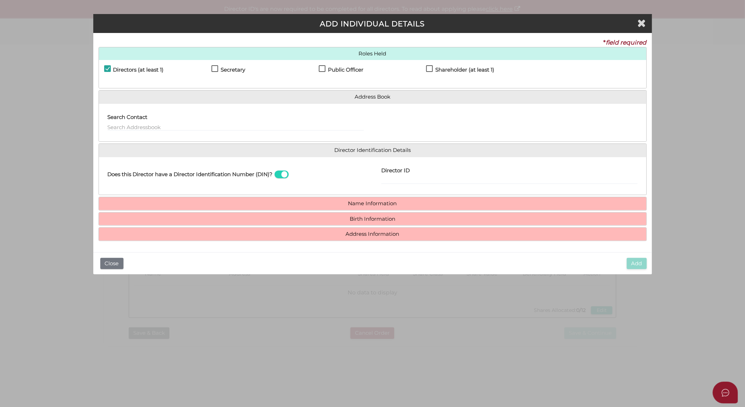
click at [429, 68] on label "Shareholder (at least 1)" at bounding box center [460, 71] width 68 height 9
checkbox input "true"
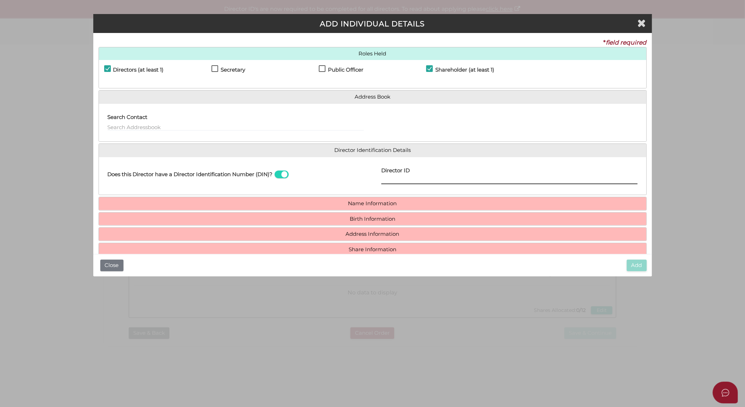
click at [430, 176] on input "Director ID" at bounding box center [509, 180] width 256 height 8
paste input "036049880312155"
type input "036049880312155"
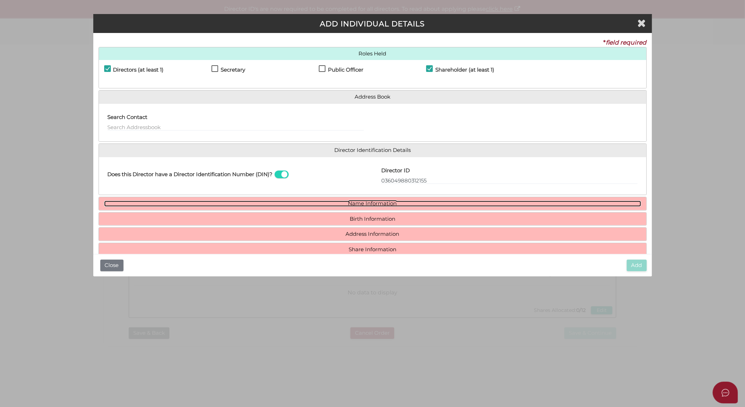
click at [379, 202] on link "Name Information" at bounding box center [372, 204] width 537 height 6
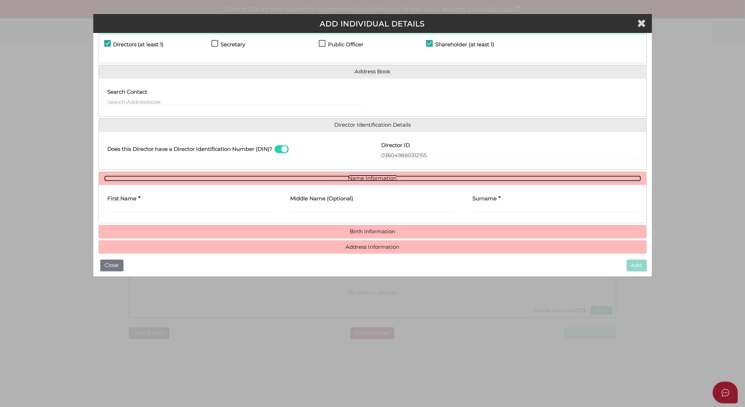
scroll to position [39, 0]
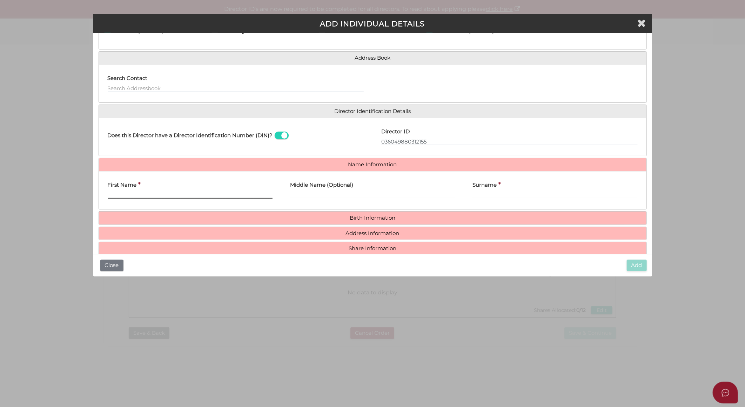
click at [114, 193] on input "First Name" at bounding box center [190, 195] width 165 height 8
paste input "Luciana"
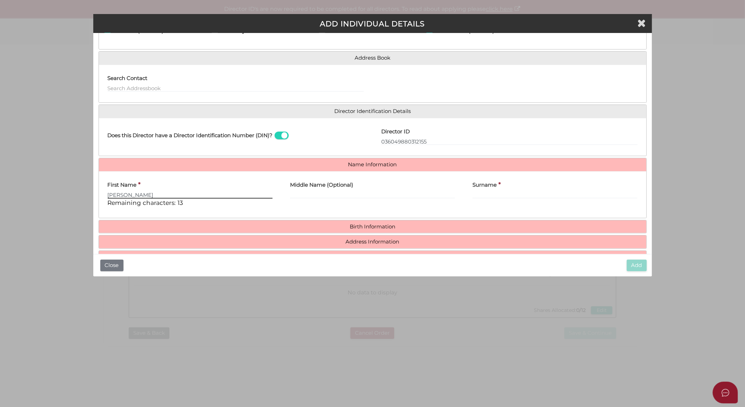
type input "Luciana"
drag, startPoint x: 299, startPoint y: 192, endPoint x: 296, endPoint y: 195, distance: 3.7
click at [299, 192] on input "Middle Name (Optional)" at bounding box center [372, 195] width 165 height 8
paste input "Bessudo"
type input "Bessudo"
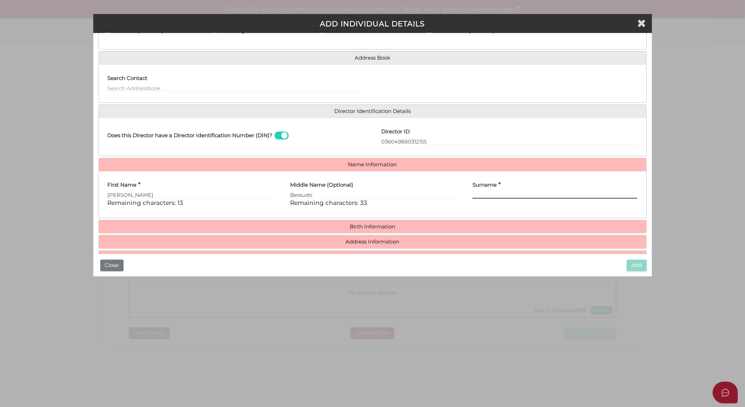
click at [502, 196] on input "Surname" at bounding box center [554, 195] width 165 height 8
paste input "Benhayoun"
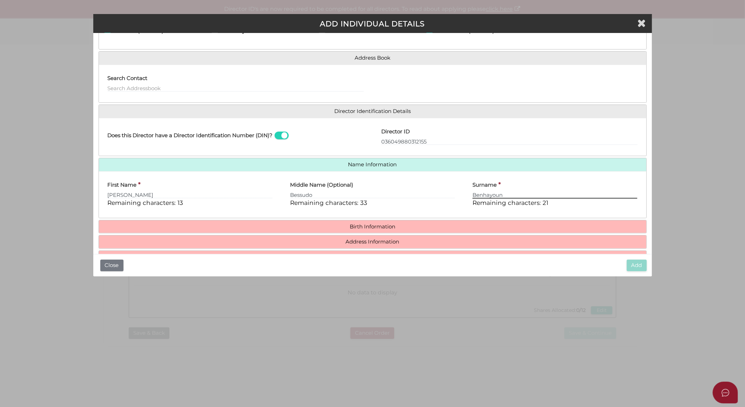
type input "Benhayoun"
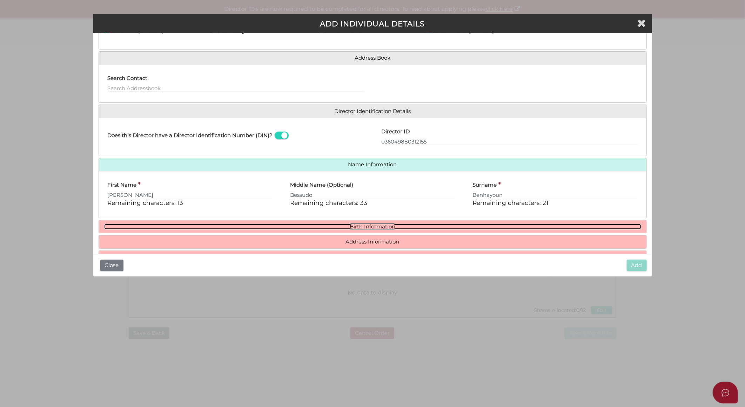
click at [353, 225] on link "Birth Information" at bounding box center [372, 227] width 537 height 6
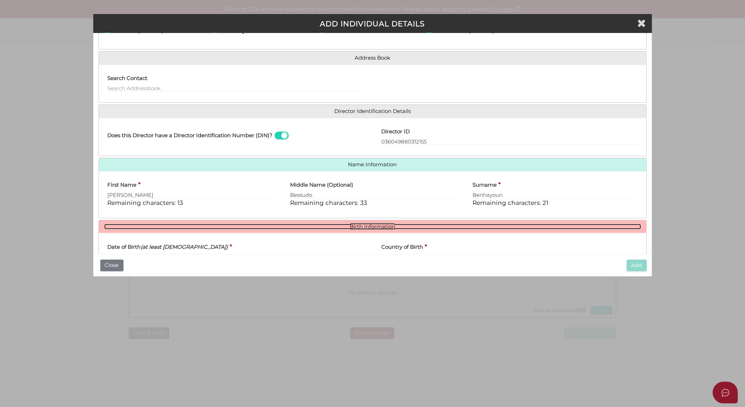
click at [530, 224] on link "Birth Information" at bounding box center [372, 227] width 537 height 6
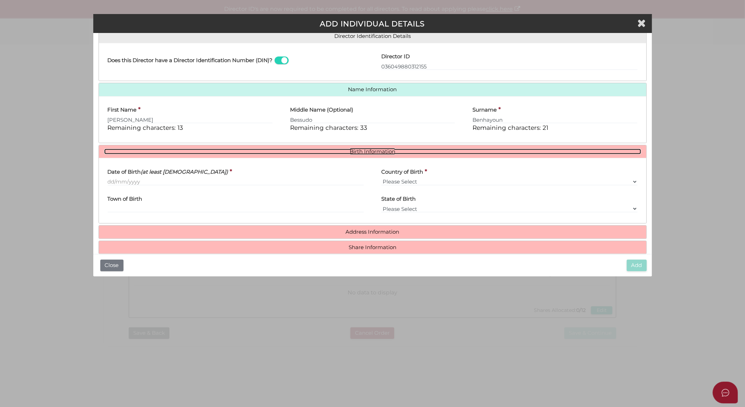
scroll to position [125, 0]
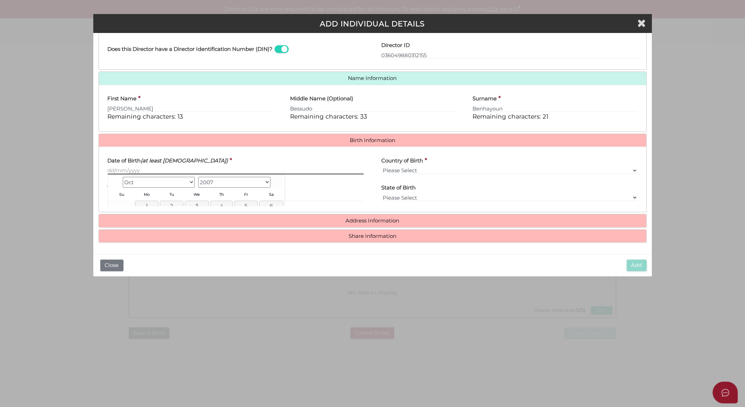
click at [167, 168] on input "Date of Birth (at least 18 years old)" at bounding box center [236, 171] width 256 height 8
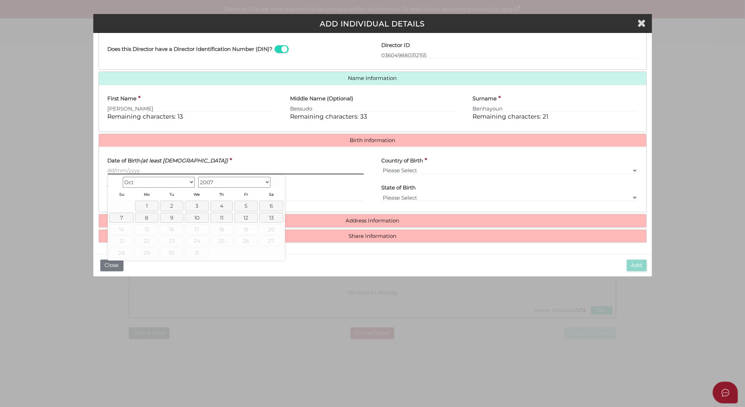
paste input "[DATE]"
type input "[DATE]"
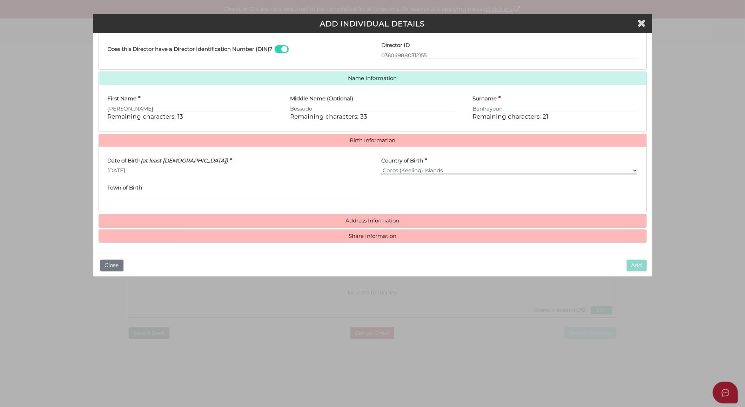
select select "[GEOGRAPHIC_DATA]"
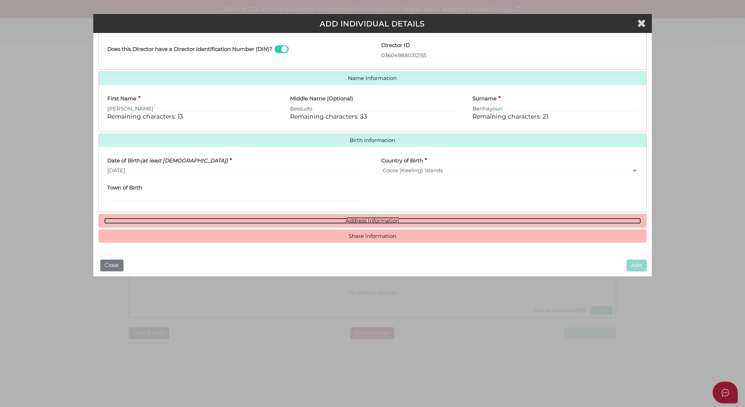
click at [360, 221] on link "Address Information" at bounding box center [372, 221] width 537 height 6
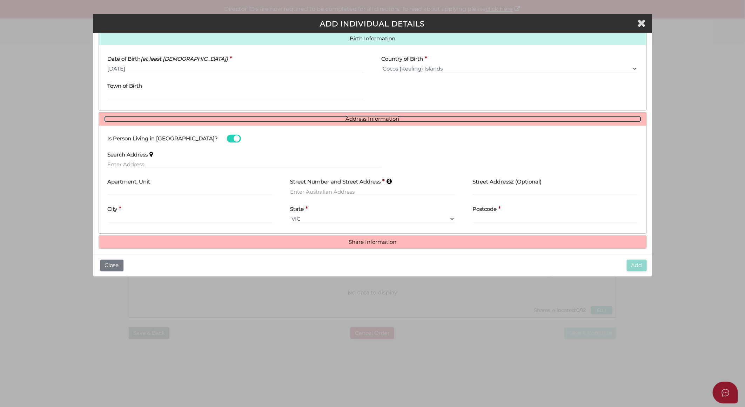
scroll to position [233, 0]
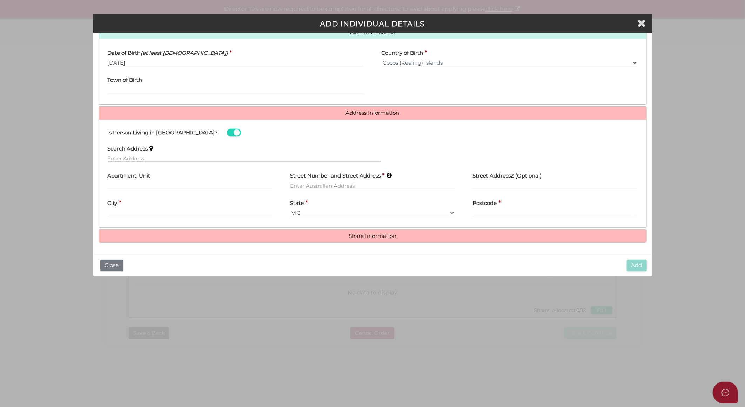
click at [160, 158] on input "text" at bounding box center [245, 159] width 274 height 8
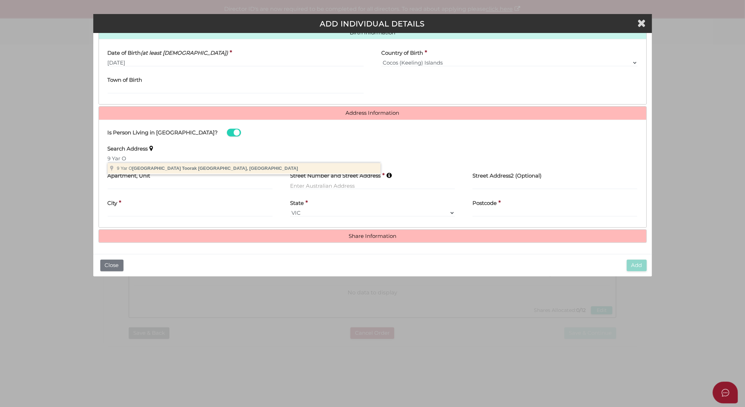
type input "9 Yar Orrong Road, Toorak VIC, Australia"
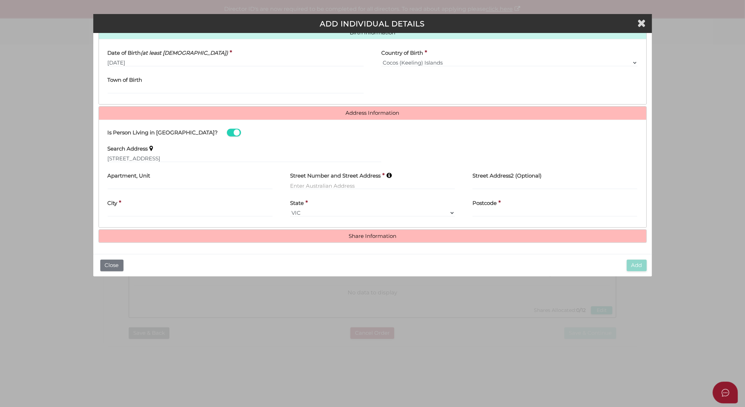
type input "9 Yar Orrong Road"
type input "Toorak"
select select "VIC"
type input "3142"
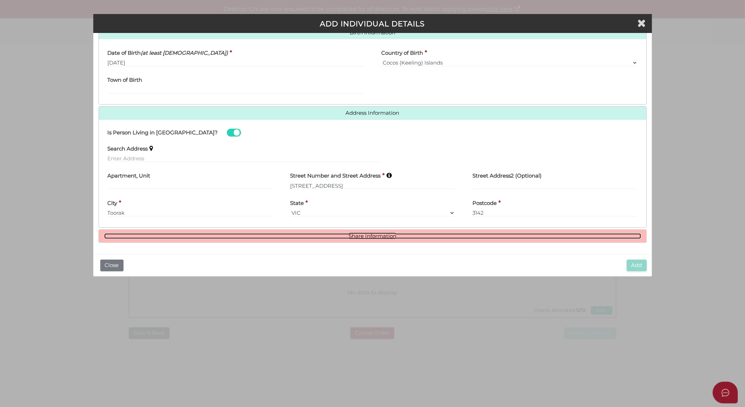
click at [377, 236] on link "Share Information" at bounding box center [372, 236] width 537 height 6
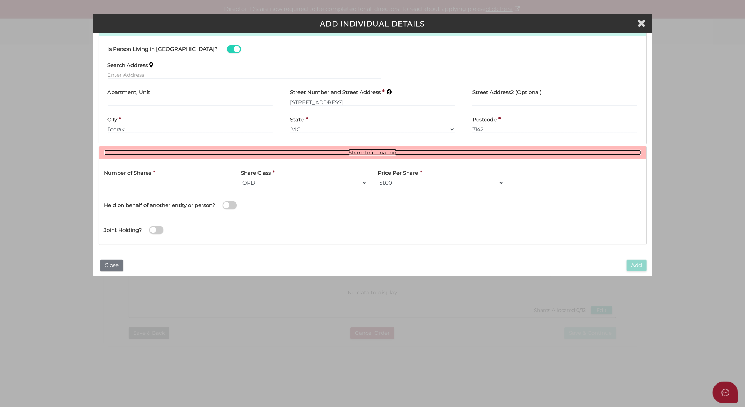
scroll to position [317, 0]
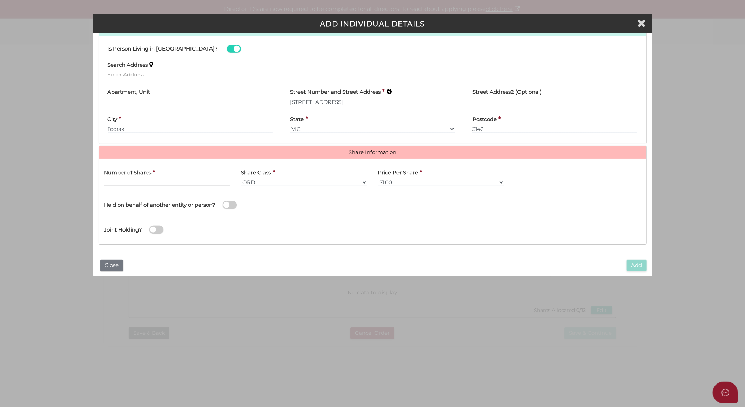
click at [187, 185] on input "text" at bounding box center [167, 182] width 126 height 8
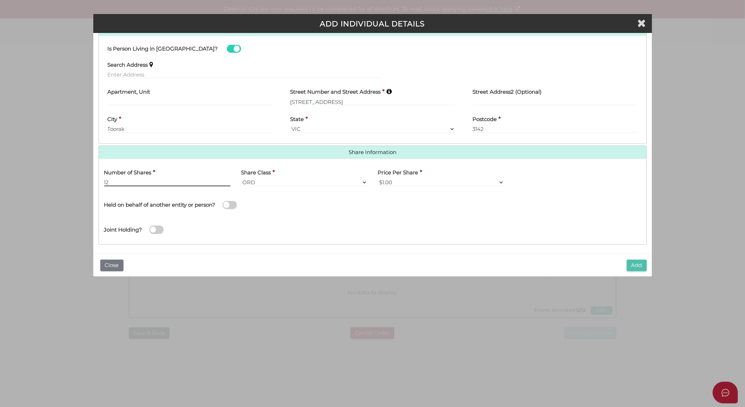
type input "12"
click at [632, 267] on button "Add" at bounding box center [637, 265] width 20 height 12
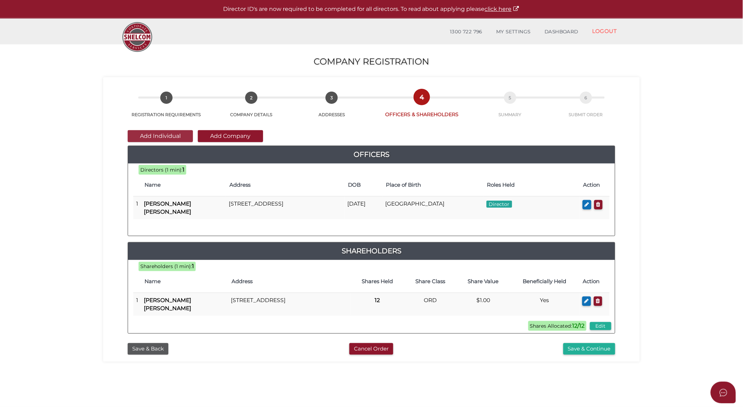
click at [174, 138] on button "Add Individual" at bounding box center [160, 136] width 65 height 12
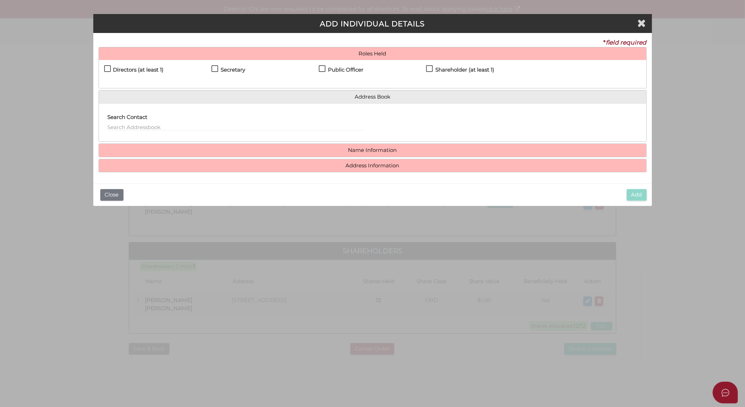
click at [214, 68] on label "Secretary" at bounding box center [228, 71] width 34 height 9
checkbox input "true"
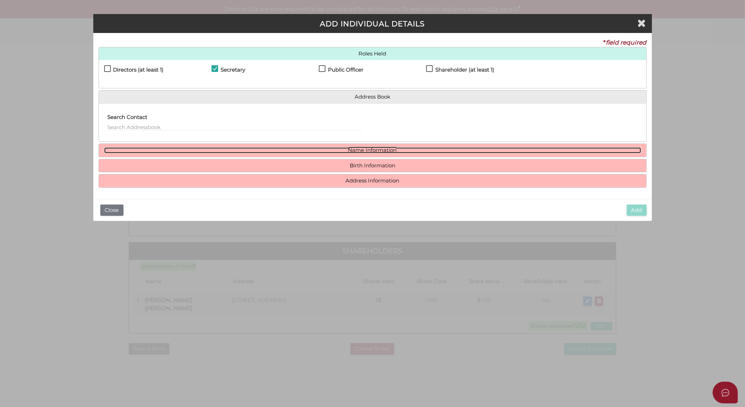
click at [360, 148] on link "Name Information" at bounding box center [372, 150] width 537 height 6
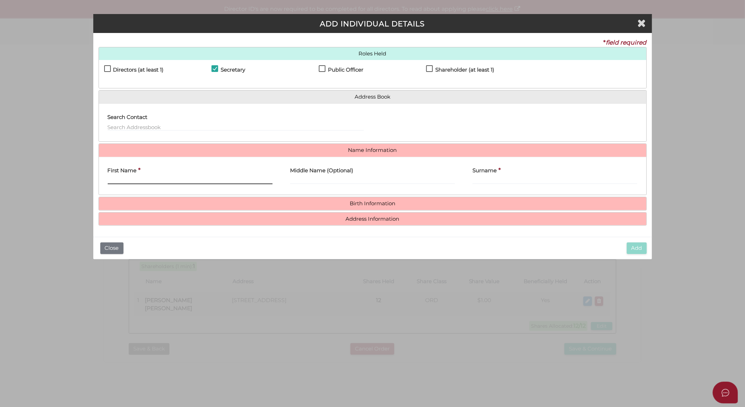
drag, startPoint x: 157, startPoint y: 176, endPoint x: 157, endPoint y: 172, distance: 4.2
click at [157, 176] on input "First Name" at bounding box center [190, 180] width 165 height 8
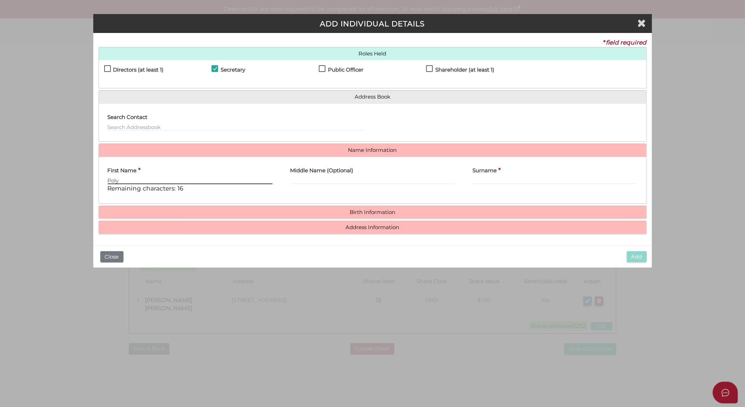
type input "Poly"
paste input "Kiosses"
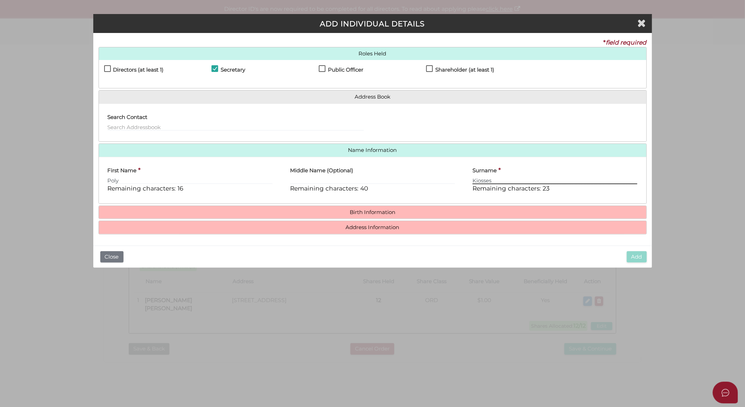
type input "Kiosses"
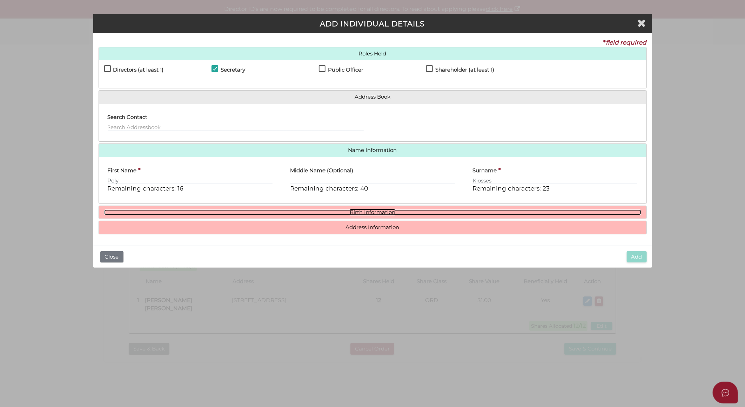
click at [360, 212] on link "Birth Information" at bounding box center [372, 212] width 537 height 6
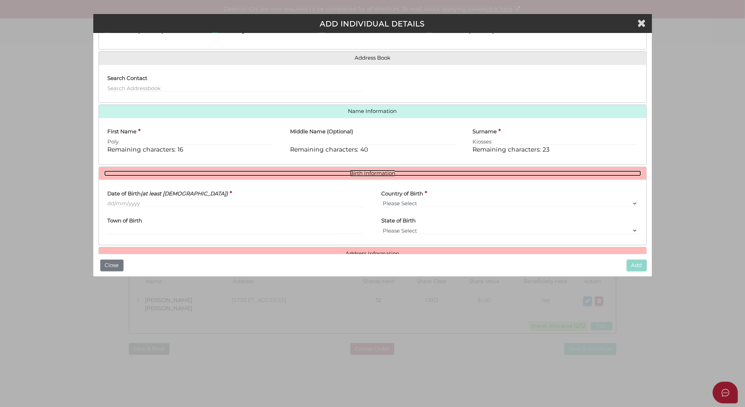
scroll to position [57, 0]
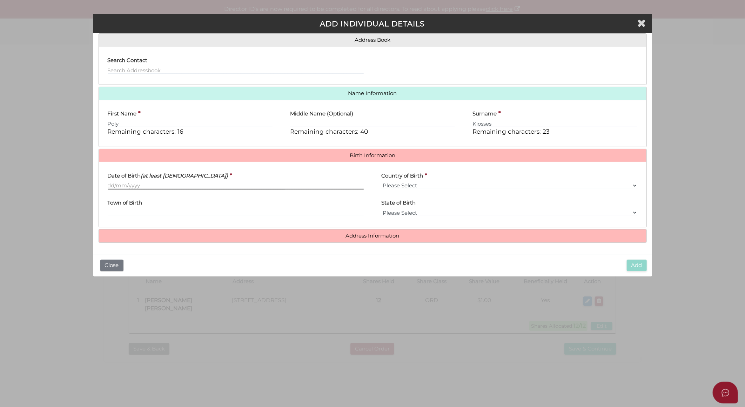
click at [140, 185] on input "Date of Birth (at least 18 years old)" at bounding box center [236, 186] width 256 height 8
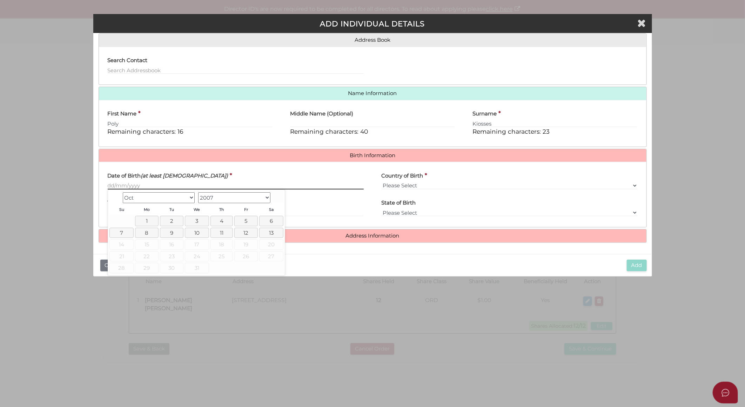
paste input "[DATE]"
type input "[DATE]"
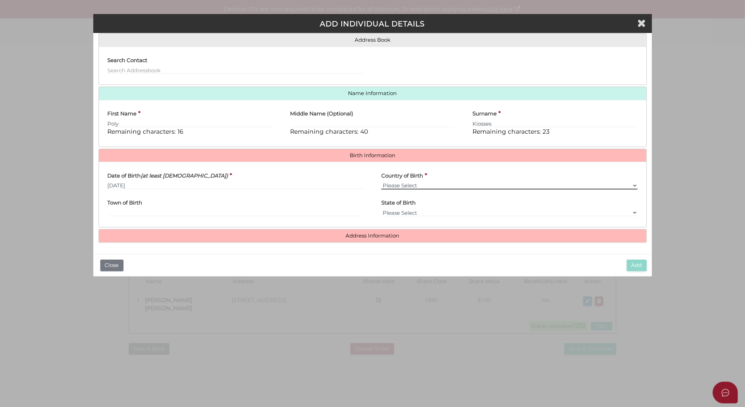
click at [398, 183] on select "Please Select v Australia Afghanistan Albania Algeria American Samoa Andorra An…" at bounding box center [509, 186] width 256 height 8
select select "[GEOGRAPHIC_DATA]"
click at [381, 182] on select "Please Select v Australia Afghanistan Albania Algeria American Samoa Andorra An…" at bounding box center [509, 186] width 256 height 8
click at [285, 213] on input "Town of Birth" at bounding box center [236, 213] width 256 height 8
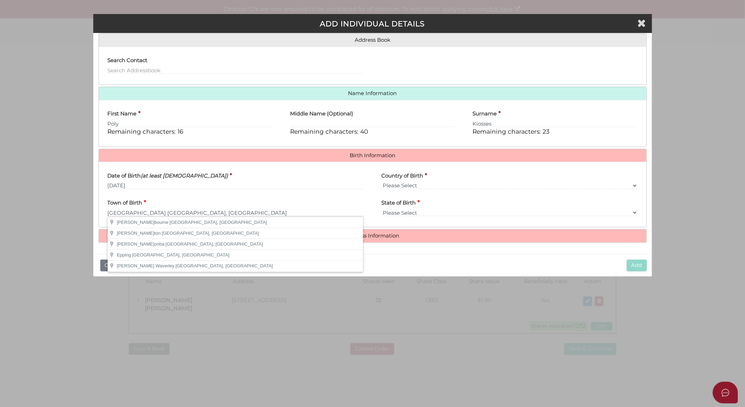
type input "[GEOGRAPHIC_DATA]"
select select "VIC"
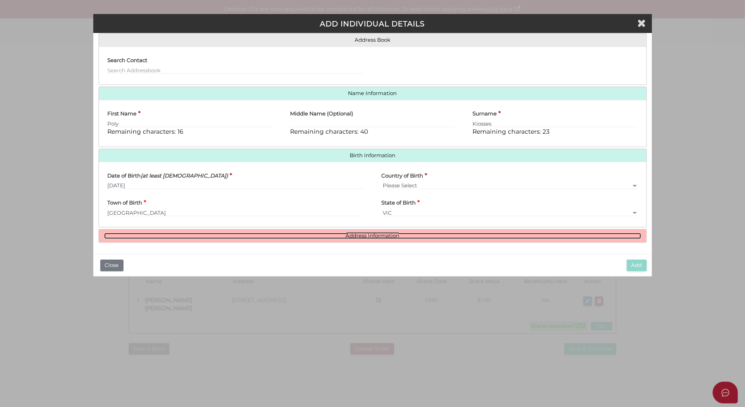
click at [356, 236] on link "Address Information" at bounding box center [372, 236] width 537 height 6
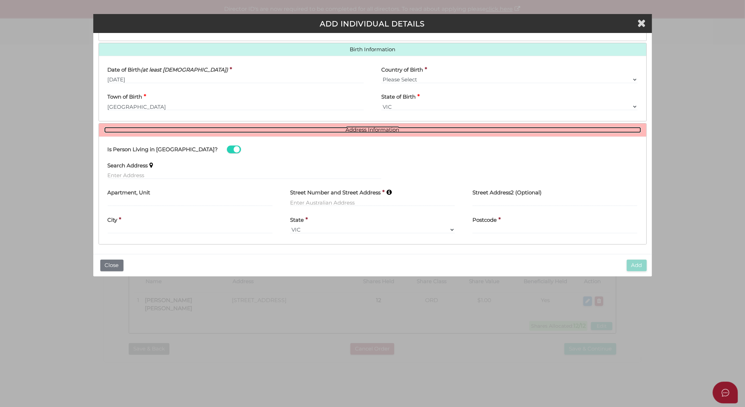
scroll to position [164, 0]
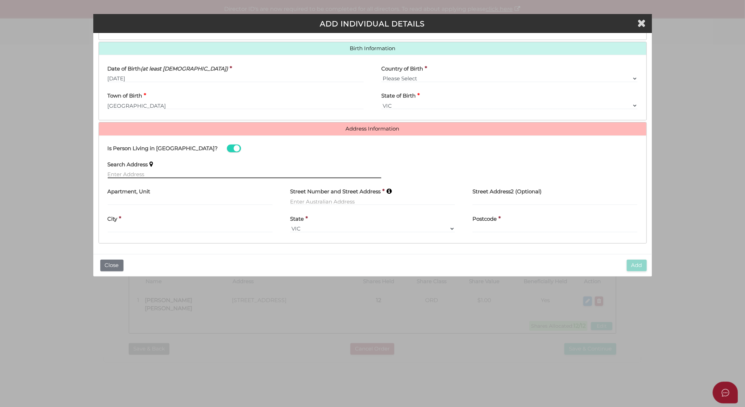
click at [178, 171] on input "text" at bounding box center [245, 174] width 274 height 8
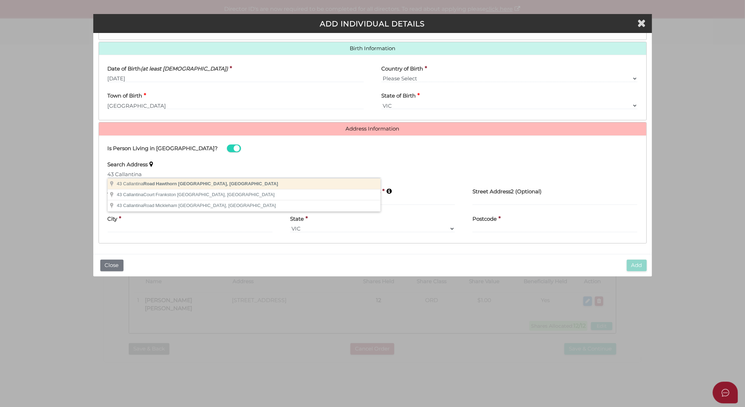
type input "43 Callantina Road, Hawthorn VIC, Australia"
type input "43 Callantina Road"
type input "Hawthorn"
select select "VIC"
type input "3122"
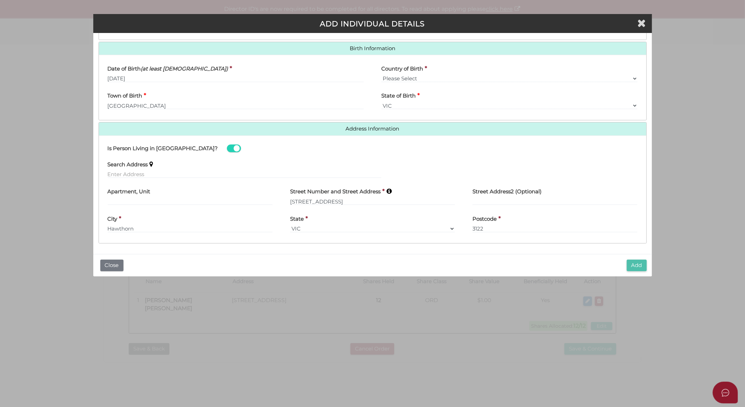
click at [632, 262] on button "Add" at bounding box center [637, 265] width 20 height 12
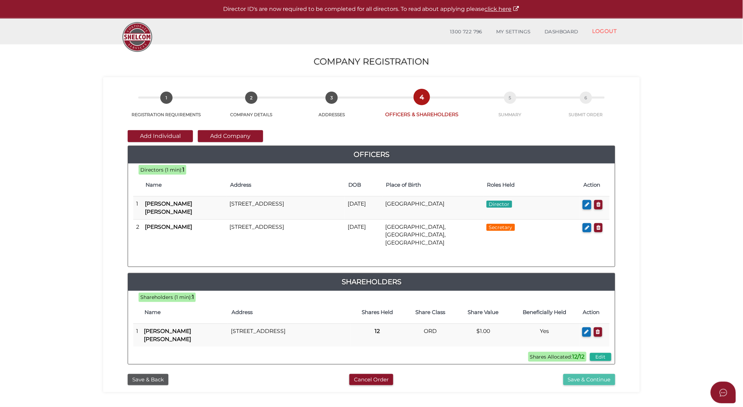
click at [595, 374] on button "Save & Continue" at bounding box center [589, 380] width 52 height 12
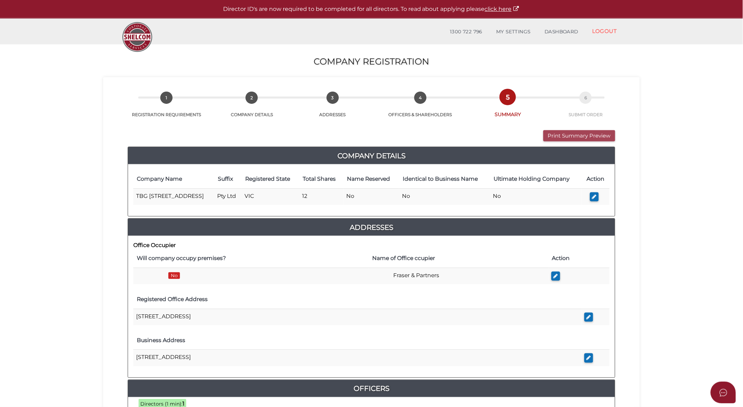
click at [555, 136] on button "Print Summary Preview" at bounding box center [579, 136] width 72 height 12
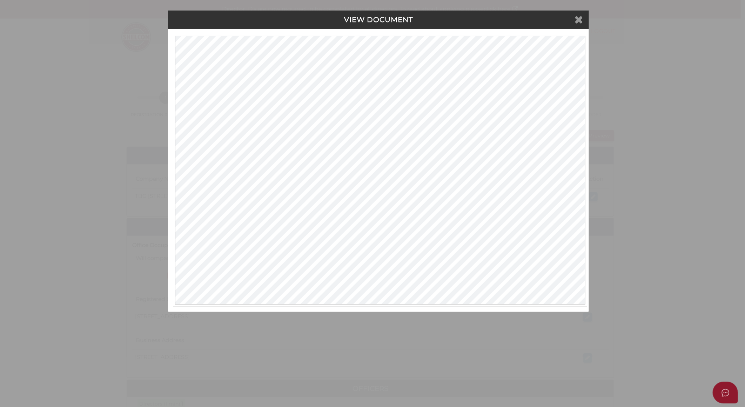
click at [581, 18] on icon at bounding box center [578, 19] width 8 height 11
